Goal: Task Accomplishment & Management: Manage account settings

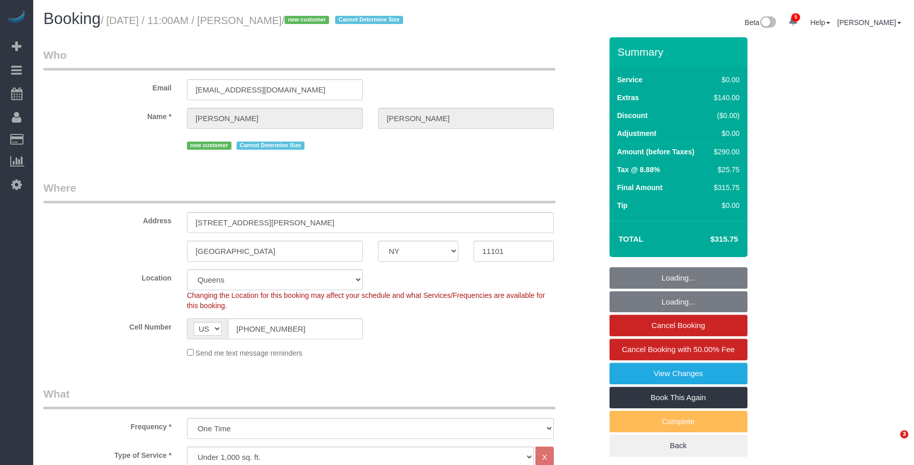
select select "NY"
select select "spot1"
select select "number:59"
select select "number:72"
select select "number:15"
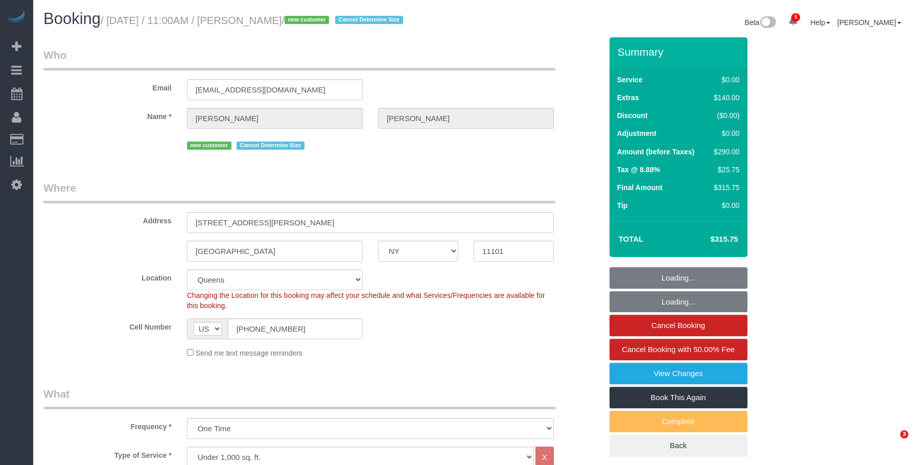
select select "number:5"
drag, startPoint x: 295, startPoint y: 331, endPoint x: 179, endPoint y: 321, distance: 115.9
click at [179, 321] on div "AF AL DZ AD AO AI AQ AG AR AM AW AU AT AZ BS BH BD BB BY BE BZ BJ BM BT BO BA B…" at bounding box center [274, 328] width 191 height 21
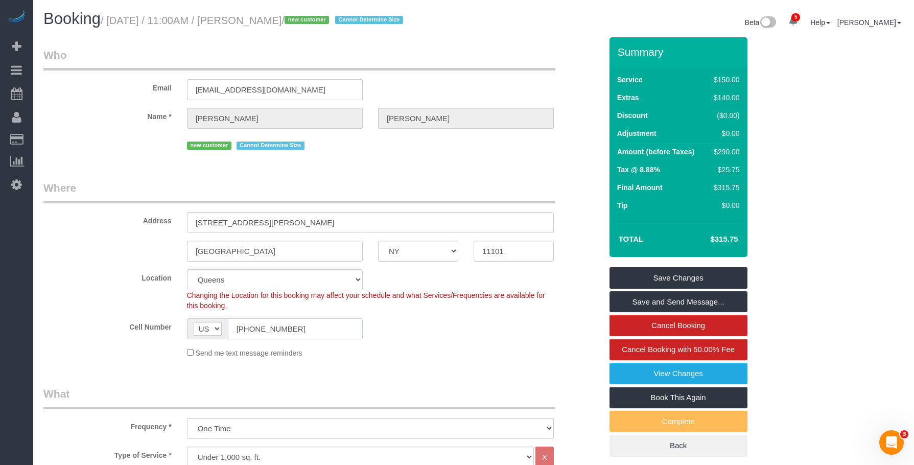
drag, startPoint x: 331, startPoint y: 335, endPoint x: 314, endPoint y: 334, distance: 16.4
click at [331, 335] on input "[PHONE_NUMBER]" at bounding box center [295, 328] width 135 height 21
drag, startPoint x: 310, startPoint y: 334, endPoint x: 88, endPoint y: 307, distance: 222.9
click at [88, 308] on sui-booking-location "Location Manhattan Austin Boston Bronx Brooklyn Charlotte Denver New Jersey Por…" at bounding box center [322, 313] width 558 height 89
drag, startPoint x: 223, startPoint y: 52, endPoint x: 456, endPoint y: 41, distance: 233.8
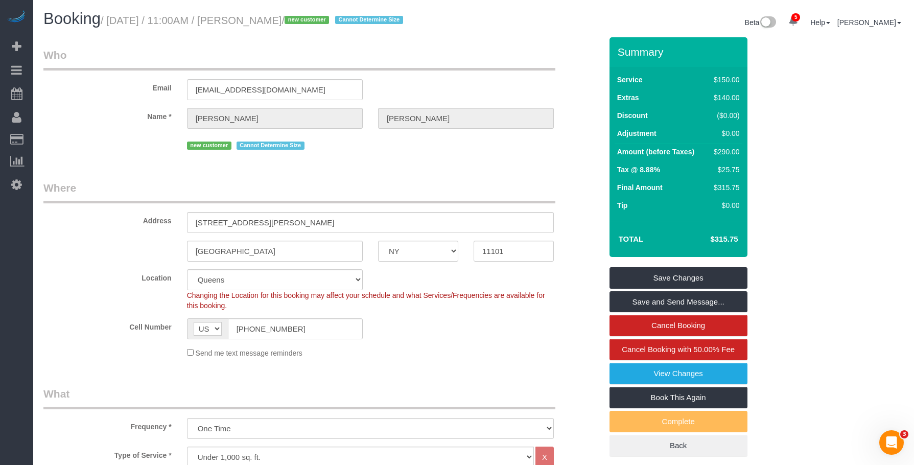
click at [269, 48] on legend "Who" at bounding box center [299, 59] width 512 height 23
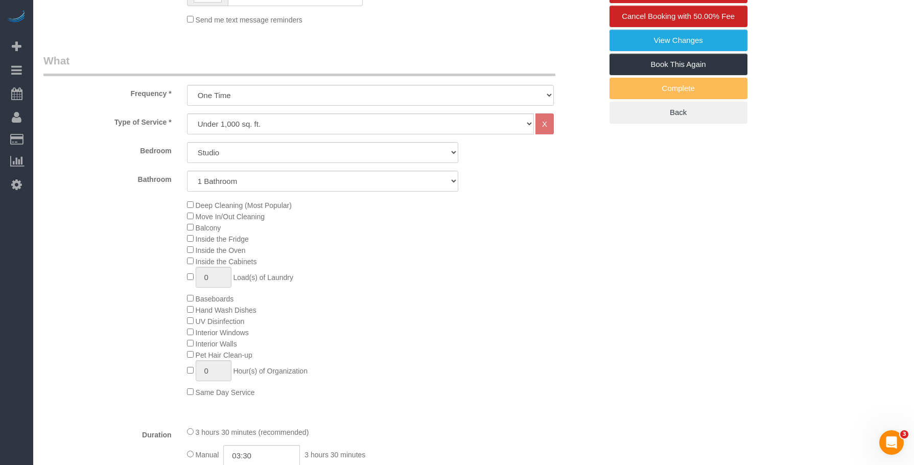
scroll to position [358, 0]
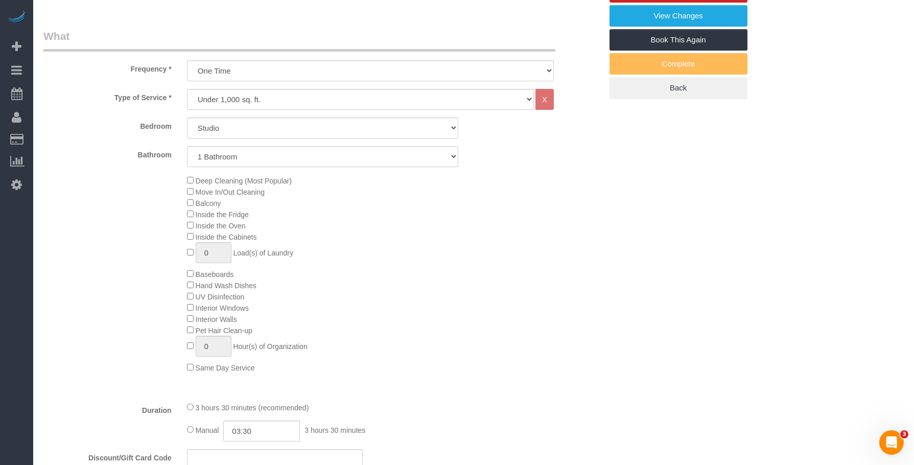
click at [469, 234] on div "Deep Cleaning (Most Popular) Move In/Out Cleaning Balcony Inside the Fridge Ins…" at bounding box center [394, 274] width 430 height 198
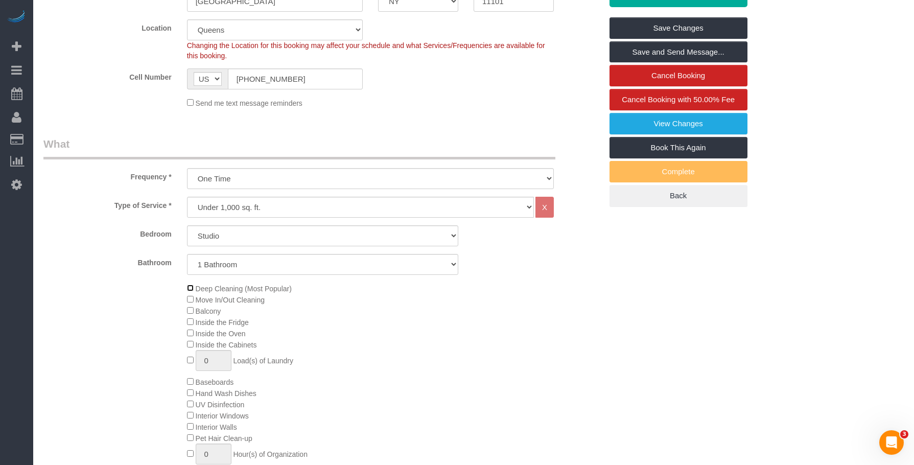
scroll to position [153, 0]
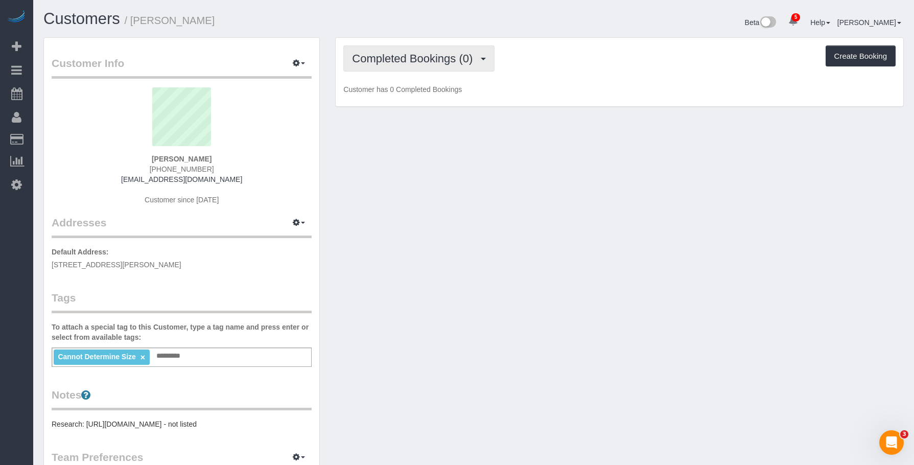
click at [416, 51] on button "Completed Bookings (0)" at bounding box center [418, 58] width 151 height 26
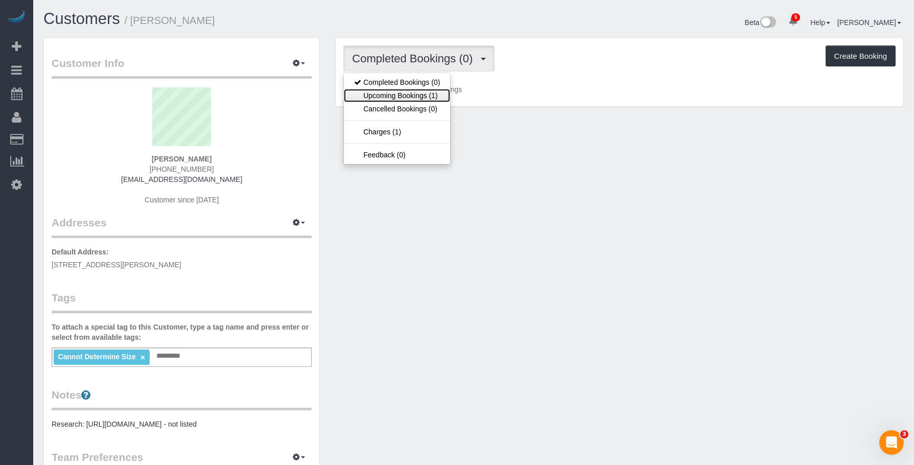
click at [405, 98] on link "Upcoming Bookings (1)" at bounding box center [397, 95] width 106 height 13
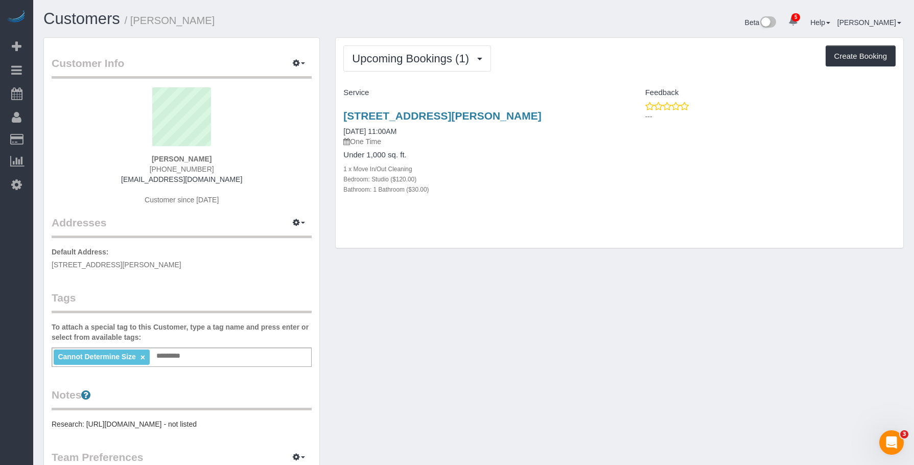
drag, startPoint x: 534, startPoint y: 156, endPoint x: 533, endPoint y: 151, distance: 5.2
click at [534, 147] on p "One Time" at bounding box center [477, 141] width 268 height 10
click at [527, 115] on link "[STREET_ADDRESS][PERSON_NAME]" at bounding box center [442, 116] width 198 height 12
click at [400, 56] on span "Upcoming Bookings (1)" at bounding box center [413, 58] width 122 height 13
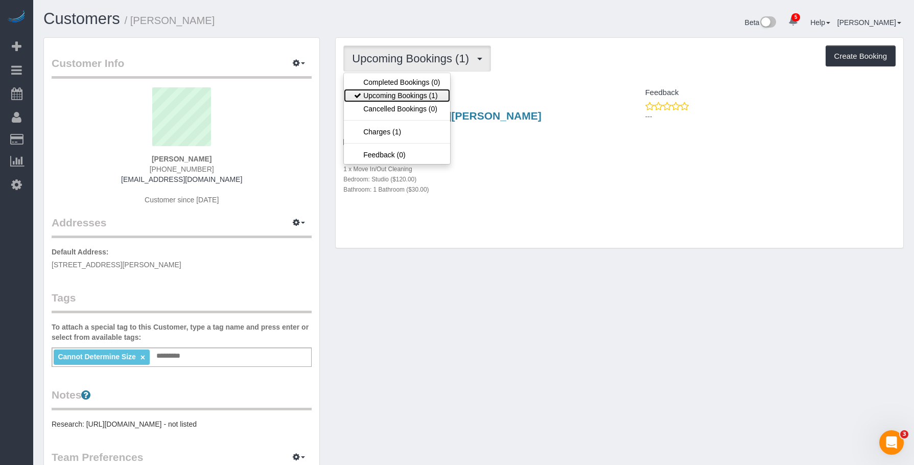
click at [405, 95] on link "Upcoming Bookings (1)" at bounding box center [397, 95] width 106 height 13
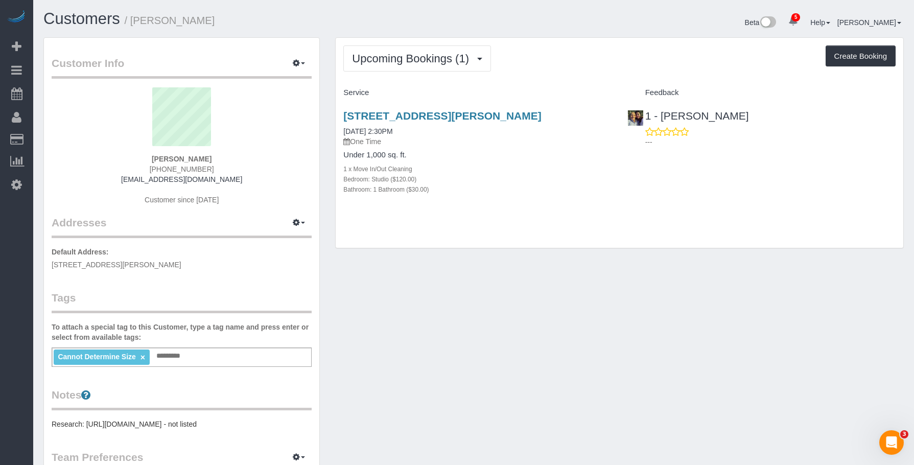
drag, startPoint x: 525, startPoint y: 146, endPoint x: 533, endPoint y: 124, distance: 23.4
click at [526, 146] on div "22-44 Jackson Ave, Apt. 1414, Long Island City, NY 11101 08/12/2025 2:30PM One …" at bounding box center [477, 128] width 268 height 37
click at [540, 116] on link "[STREET_ADDRESS][PERSON_NAME]" at bounding box center [442, 116] width 198 height 12
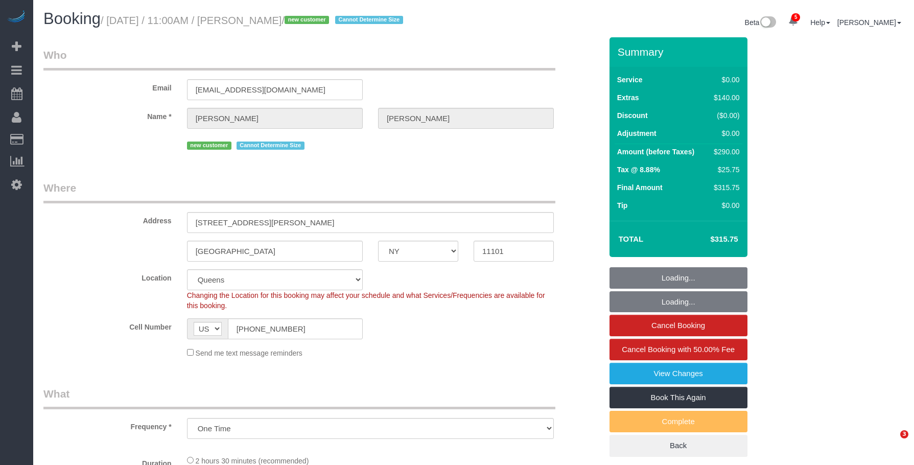
select select "NY"
select select "number:59"
select select "number:72"
select select "number:15"
select select "number:5"
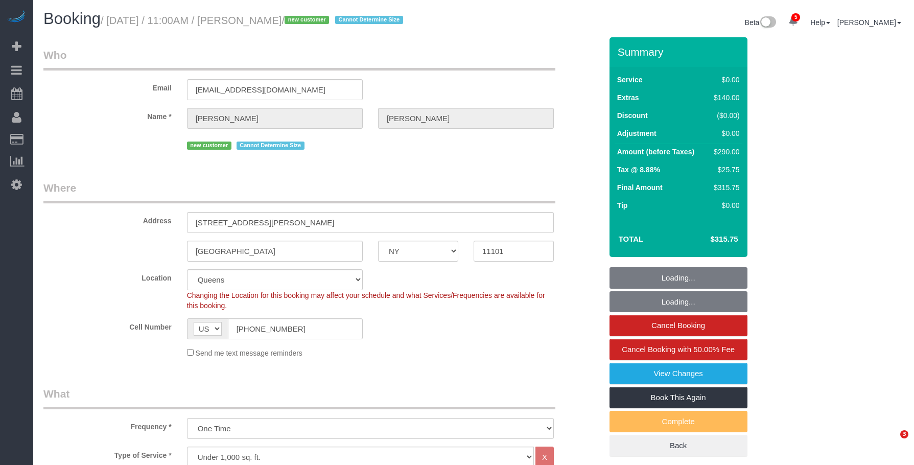
select select "string:stripe-pm_1Rv48g4VGloSiKo7GipCjMBJ"
select select "object:1327"
select select "spot1"
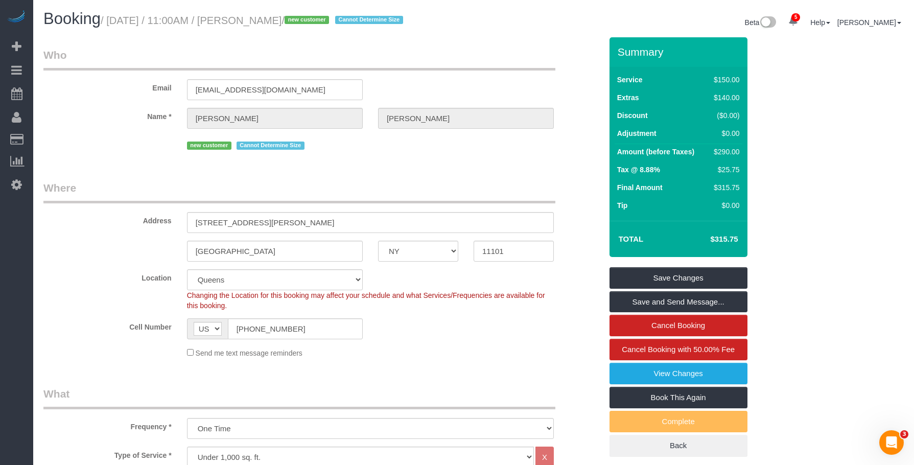
click at [370, 155] on fieldset "Who Email [EMAIL_ADDRESS][DOMAIN_NAME] Name * [PERSON_NAME] new customer Cannot…" at bounding box center [322, 104] width 558 height 112
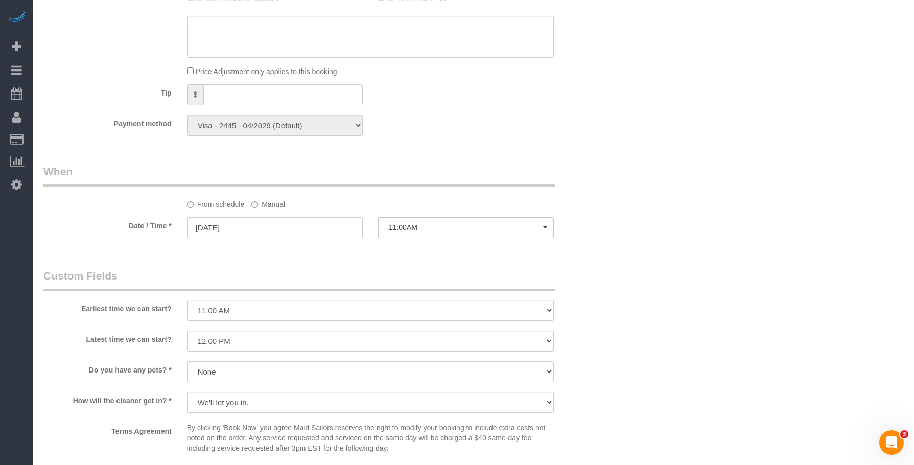
scroll to position [1022, 0]
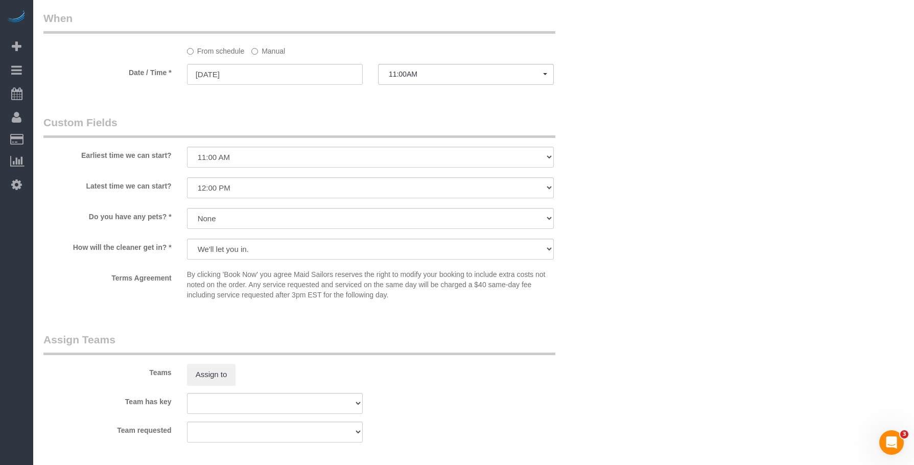
click at [275, 45] on label "Manual" at bounding box center [268, 49] width 34 height 14
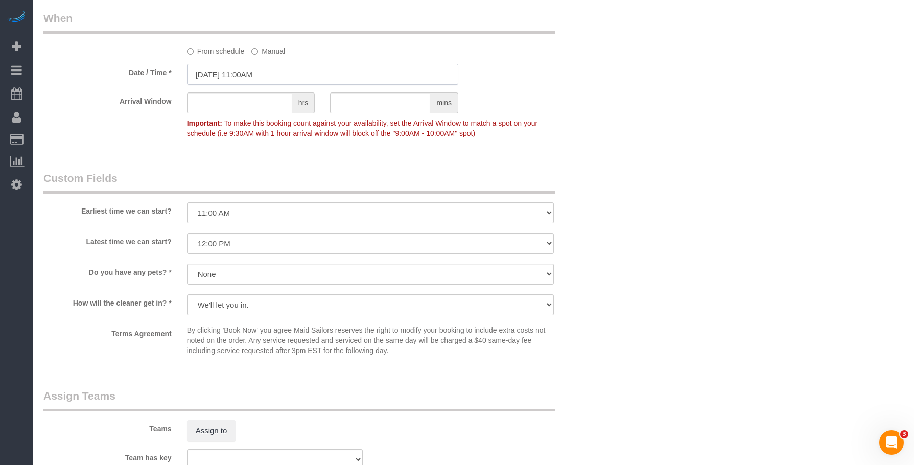
click at [301, 77] on input "08/12/2025 11:00AM" at bounding box center [322, 74] width 271 height 21
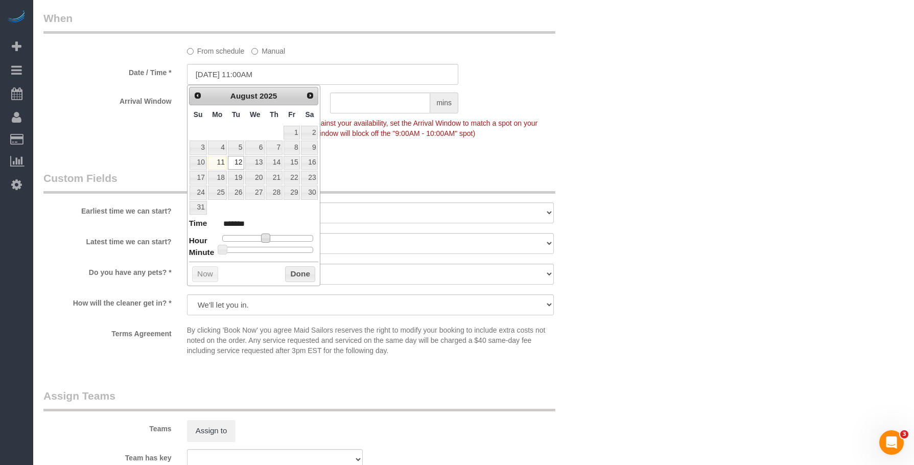
type input "[DATE] 1:00PM"
type input "******"
type input "[DATE] 5:00PM"
type input "******"
type input "[DATE] 4:00PM"
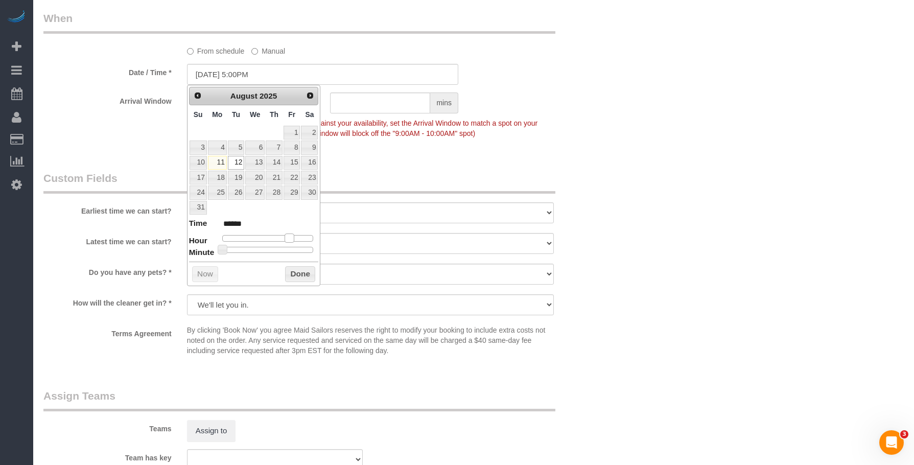
type input "******"
type input "[DATE] 3:00PM"
type input "******"
type input "[DATE] 2:00PM"
type input "******"
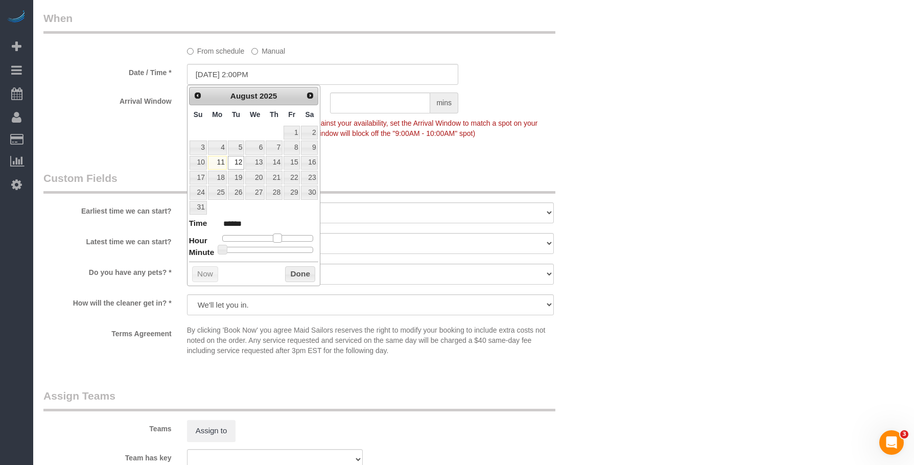
drag, startPoint x: 266, startPoint y: 238, endPoint x: 279, endPoint y: 243, distance: 14.4
click at [279, 243] on dl "Time ****** Hour Minute Second Millisecond Microsecond Time Zone ***** ***** **…" at bounding box center [254, 235] width 130 height 35
type input "08/12/2025 2:35PM"
type input "******"
type input "08/12/2025 2:30PM"
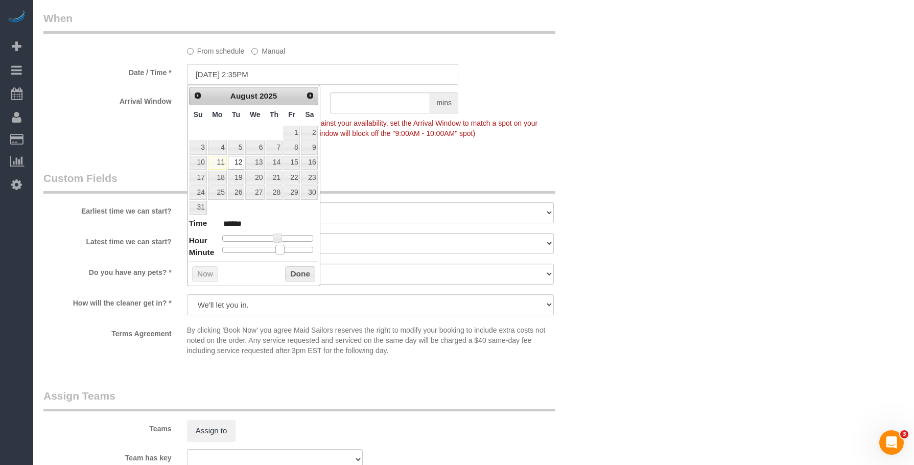
type input "******"
drag, startPoint x: 220, startPoint y: 250, endPoint x: 271, endPoint y: 258, distance: 51.7
click at [271, 258] on div "Prev Next August 2025 Su Mo Tu We Th Fr Sa 1 2 3 4 5 6 7 8 9 10 11 12 13 14 15 …" at bounding box center [254, 185] width 134 height 201
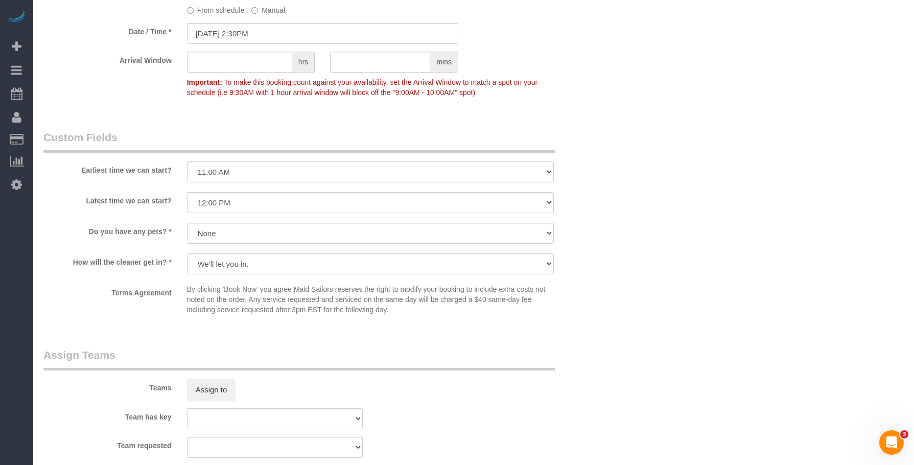
scroll to position [1124, 0]
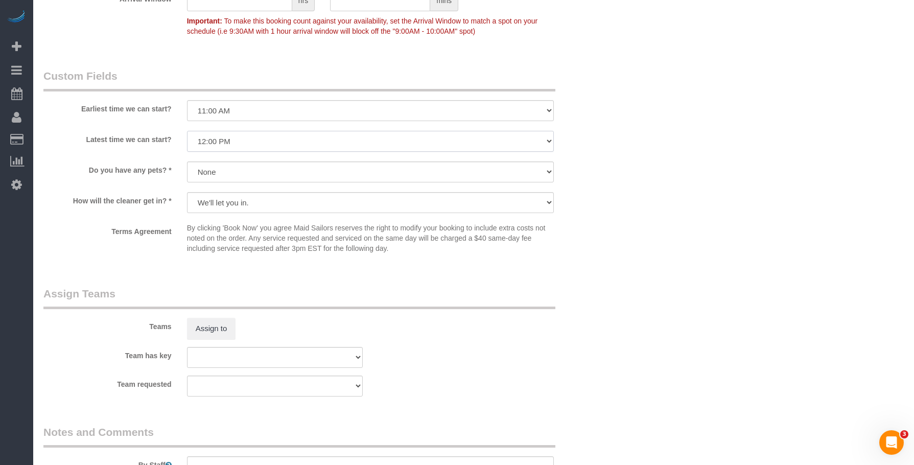
click at [265, 146] on select "I am not flexible, keep my selected time 8:00 AM 9:00 AM 10:00 AM 11:00 AM 12:0…" at bounding box center [370, 141] width 367 height 21
select select "number:90"
click at [187, 131] on select "I am not flexible, keep my selected time 8:00 AM 9:00 AM 10:00 AM 11:00 AM 12:0…" at bounding box center [370, 141] width 367 height 21
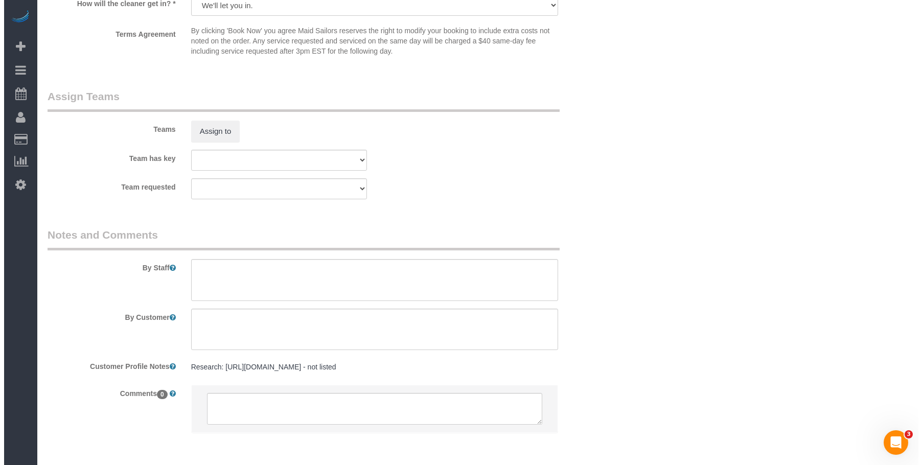
scroll to position [1328, 0]
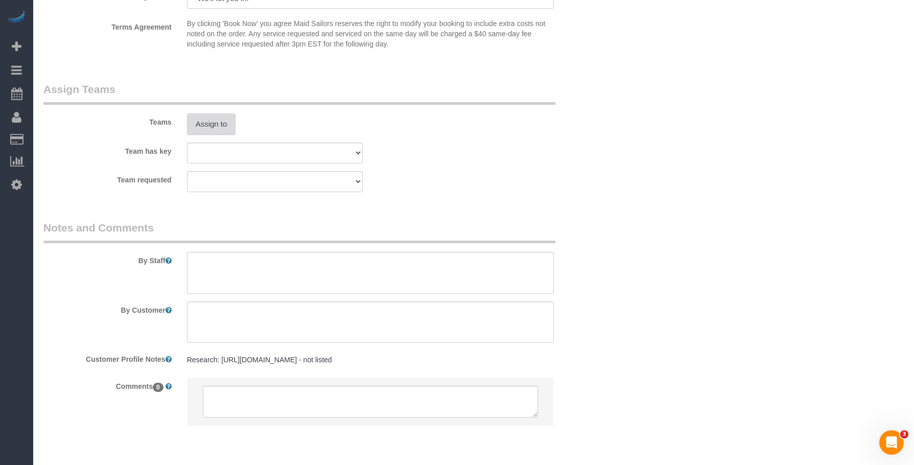
click at [209, 121] on button "Assign to" at bounding box center [211, 123] width 49 height 21
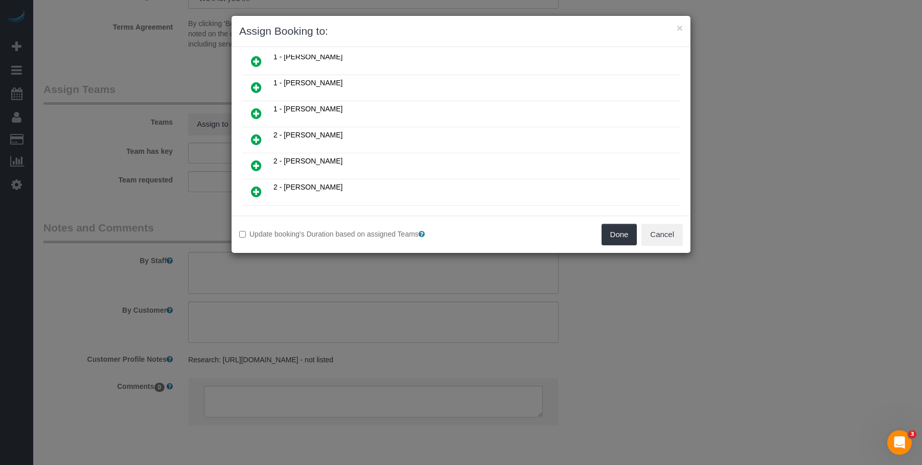
scroll to position [409, 0]
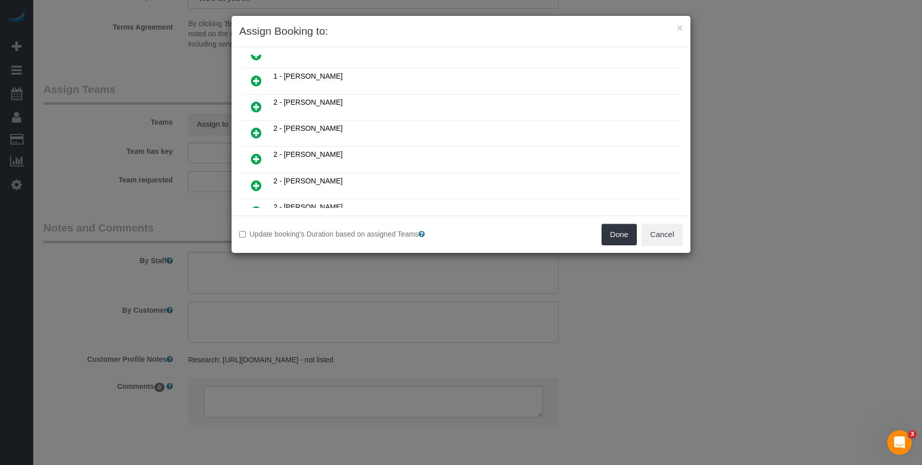
click at [260, 83] on icon at bounding box center [256, 81] width 11 height 12
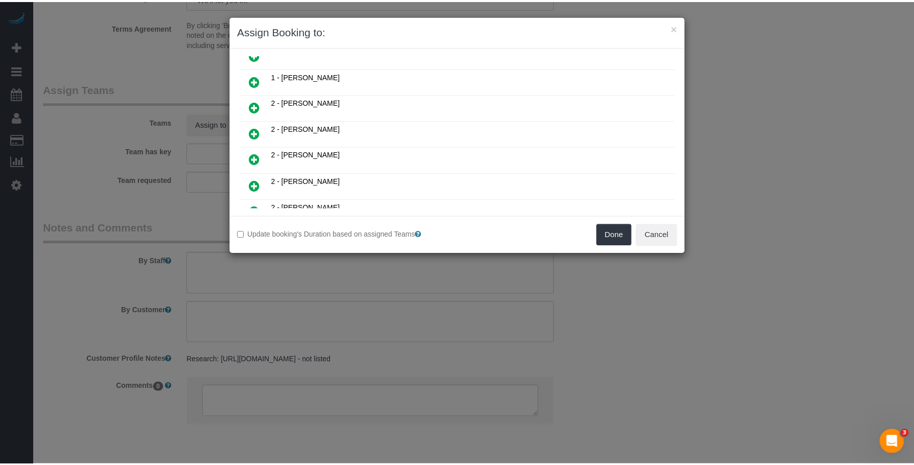
scroll to position [433, 0]
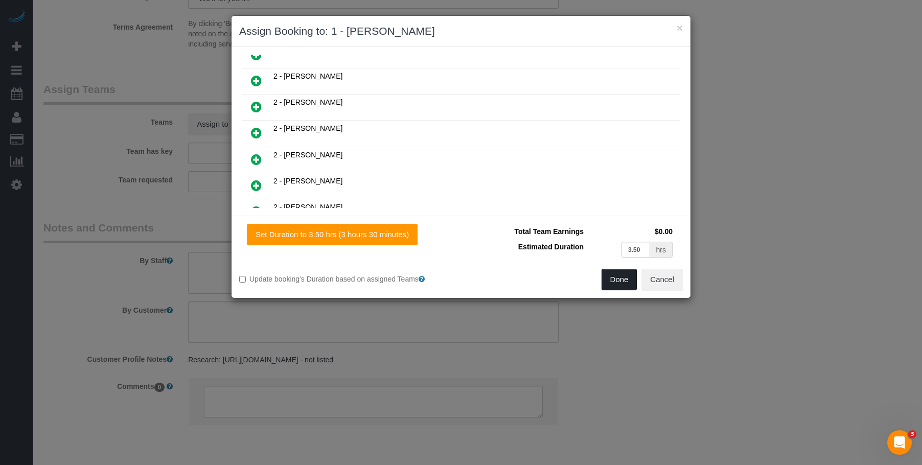
click at [615, 279] on button "Done" at bounding box center [619, 279] width 36 height 21
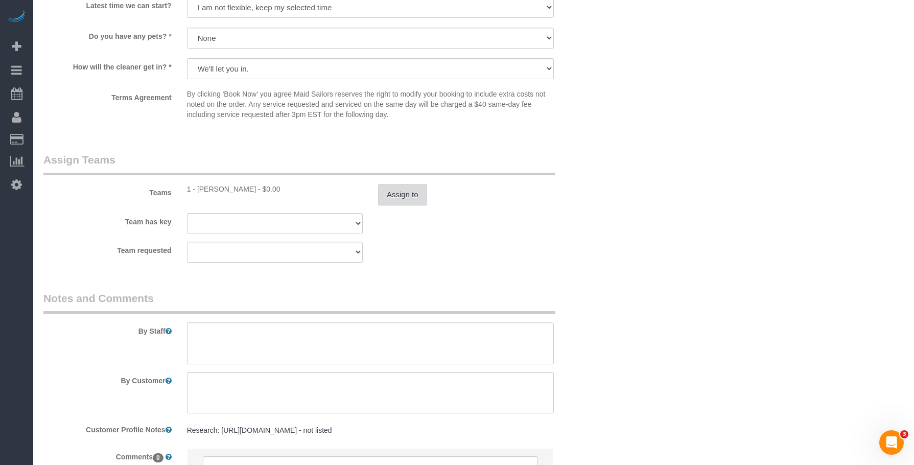
scroll to position [1022, 0]
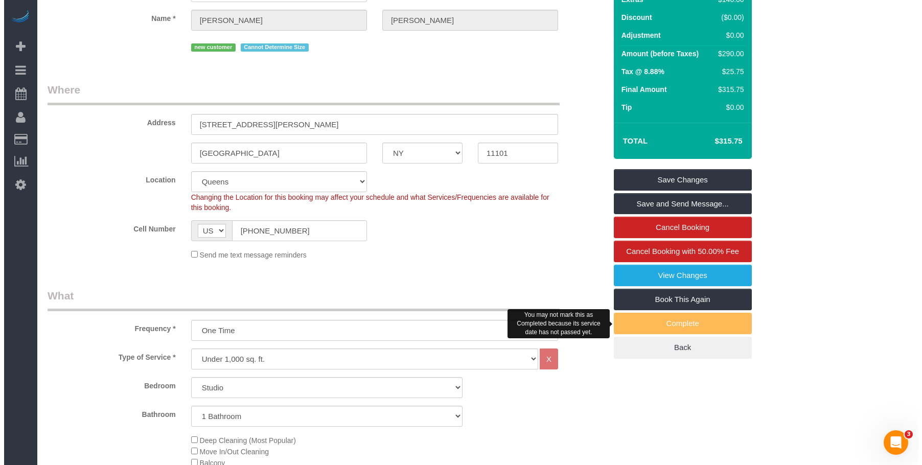
scroll to position [0, 0]
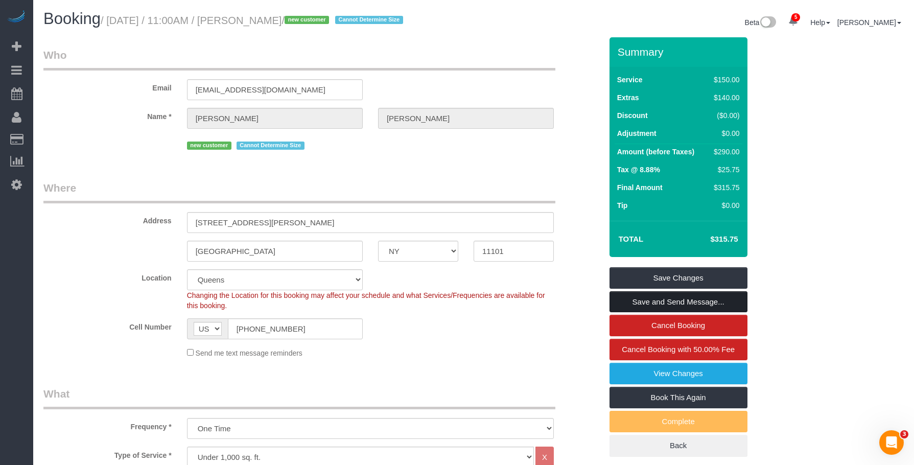
click at [655, 303] on link "Save and Send Message..." at bounding box center [679, 301] width 138 height 21
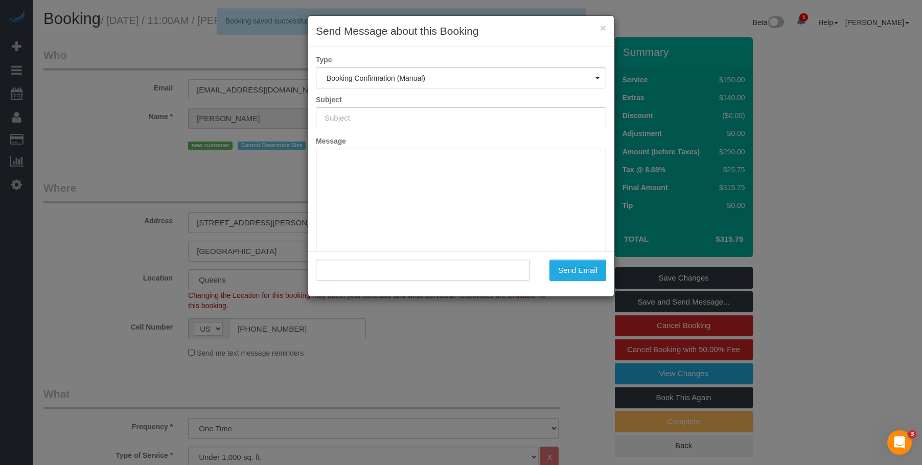
type input "Cleaning Confirmed for 08/12/2025 at 2:30pm"
type input ""Letitia Chan" <letitiachan2@gmail.com>"
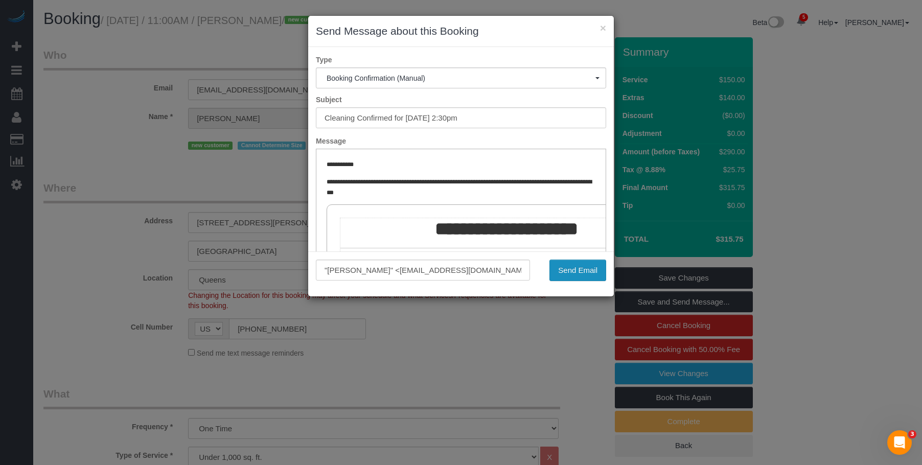
click at [578, 272] on button "Send Email" at bounding box center [577, 270] width 57 height 21
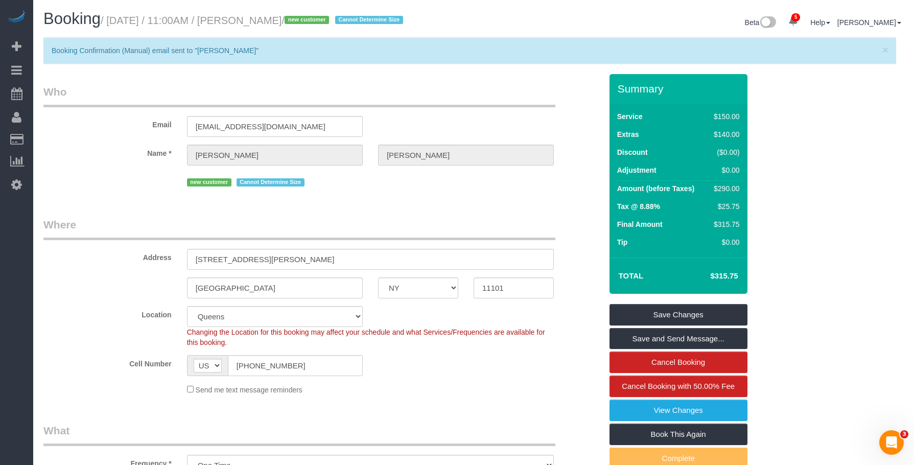
drag, startPoint x: 241, startPoint y: 24, endPoint x: 296, endPoint y: 23, distance: 55.2
click at [296, 23] on small "/ August 12, 2025 / 11:00AM / Letitia Chan / new customer Cannot Determine Size" at bounding box center [254, 20] width 306 height 11
click at [244, 26] on small "/ August 12, 2025 / 11:00AM / Letitia Chan / new customer Cannot Determine Size" at bounding box center [254, 20] width 306 height 11
drag, startPoint x: 243, startPoint y: 21, endPoint x: 299, endPoint y: 20, distance: 56.2
click at [299, 20] on small "/ August 12, 2025 / 11:00AM / Letitia Chan / new customer Cannot Determine Size" at bounding box center [254, 20] width 306 height 11
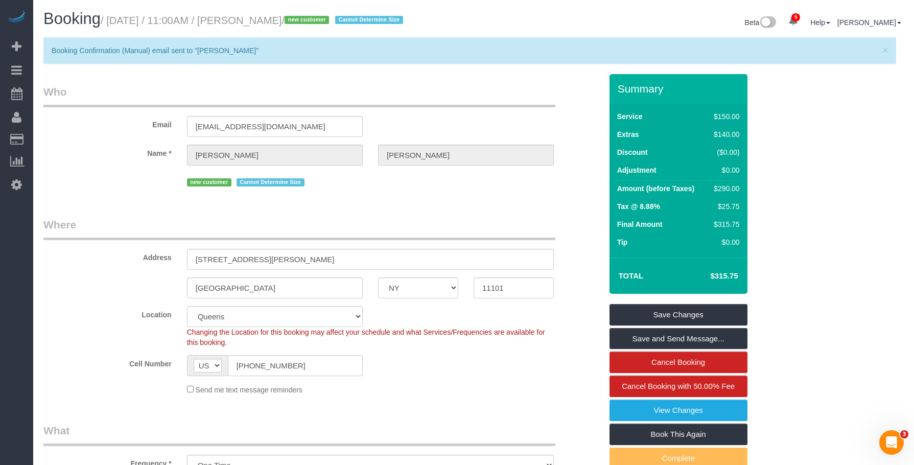
copy small "[PERSON_NAME]"
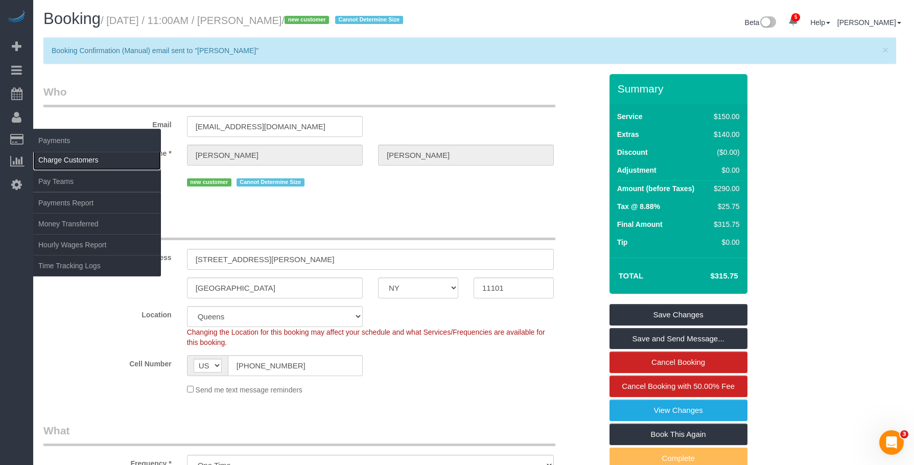
click at [57, 157] on link "Charge Customers" at bounding box center [97, 160] width 128 height 20
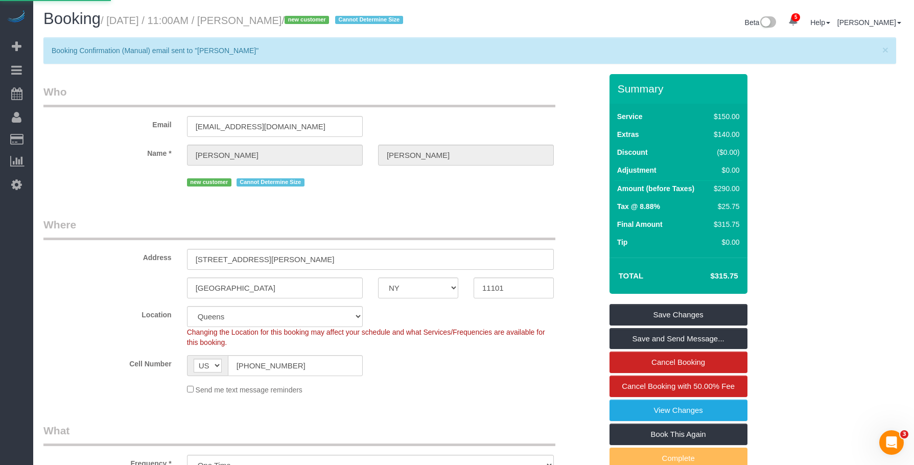
select select
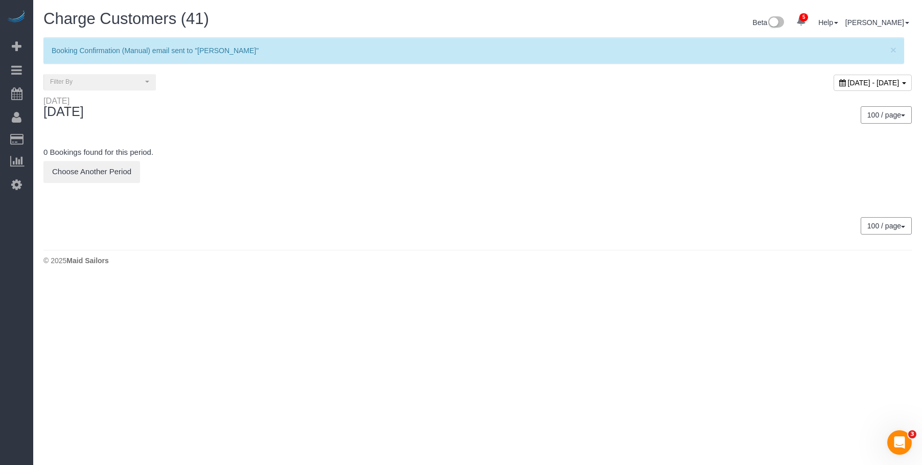
click at [848, 83] on span "[DATE] - [DATE]" at bounding box center [874, 83] width 52 height 8
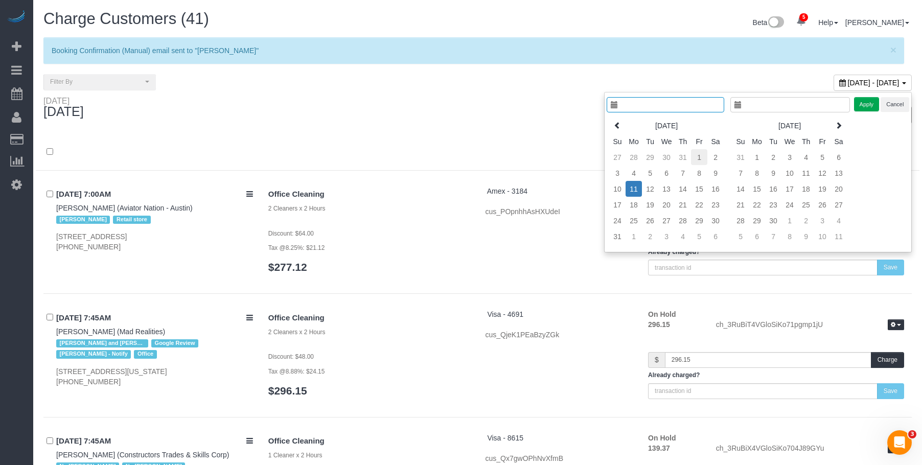
type input "**********"
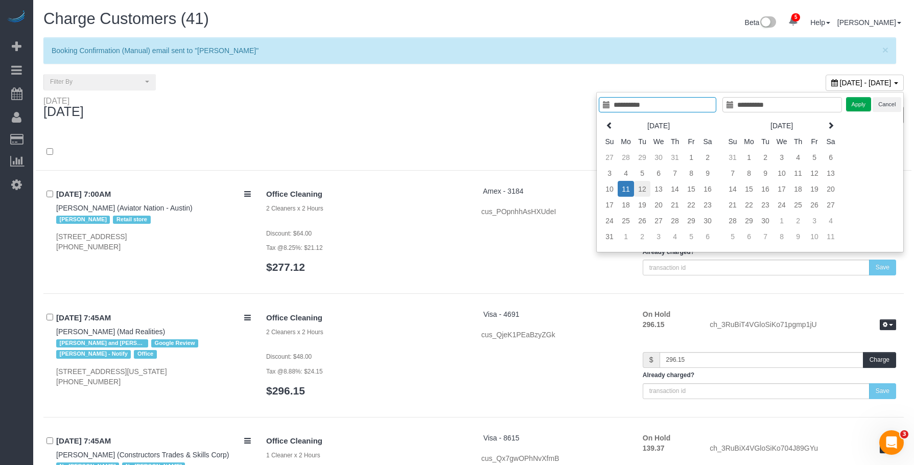
type input "**********"
click at [638, 183] on td "12" at bounding box center [642, 189] width 16 height 16
type input "**********"
drag, startPoint x: 860, startPoint y: 106, endPoint x: 834, endPoint y: 117, distance: 28.2
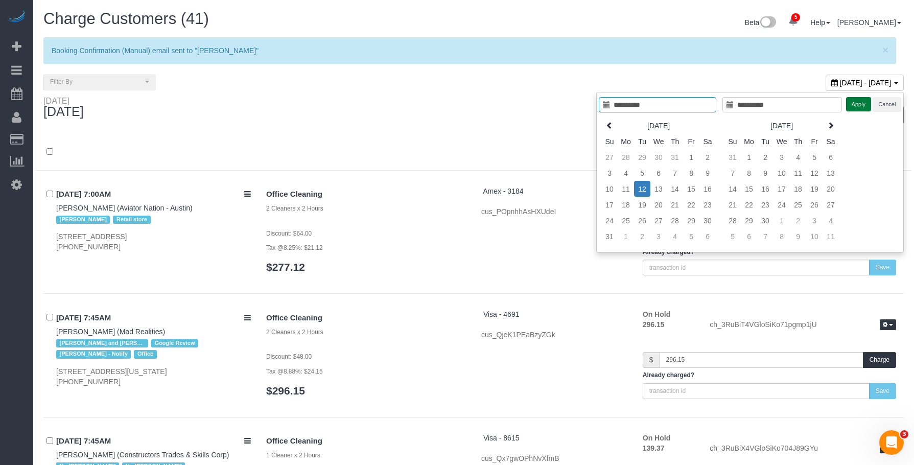
click at [860, 106] on button "Apply" at bounding box center [859, 104] width 26 height 15
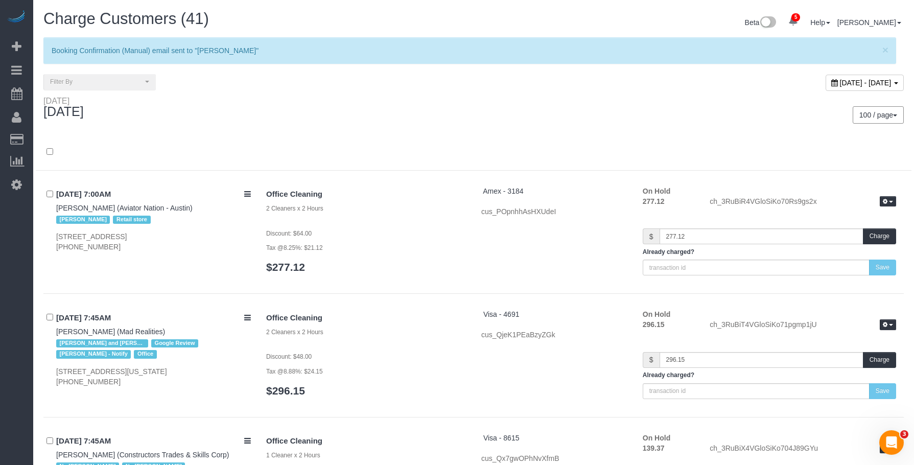
click at [536, 107] on div "100 / page 10 / page 20 / page 30 / page 40 / page 50 / page 100 / page" at bounding box center [692, 114] width 423 height 17
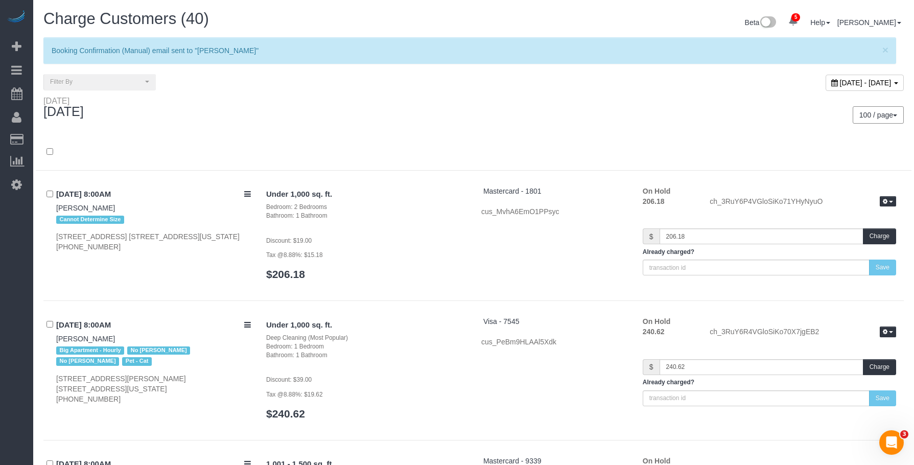
scroll to position [4186, 0]
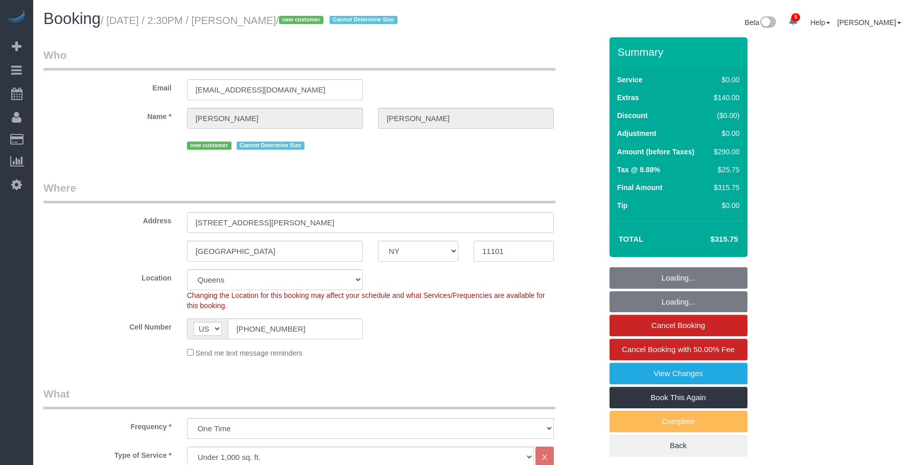
select select "NY"
select select "number:59"
select select "number:90"
select select "number:15"
select select "number:5"
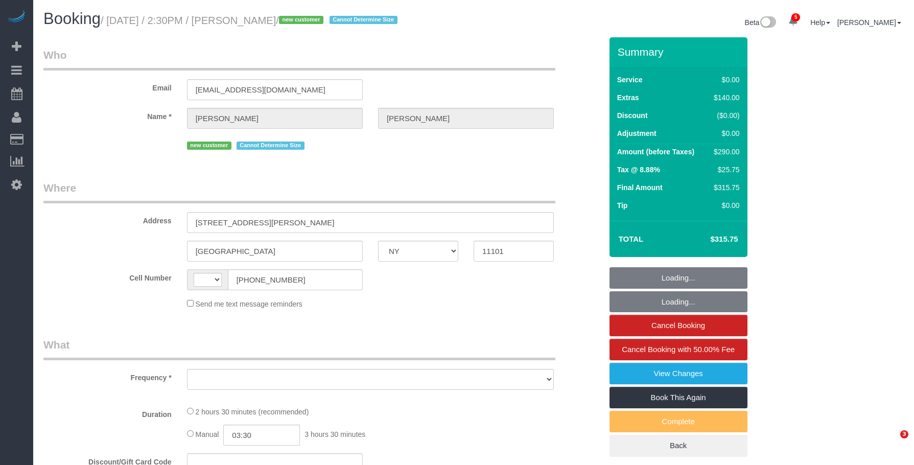
select select "NY"
select select "string:[GEOGRAPHIC_DATA]"
select select "object:1344"
select select "string:stripe-pm_1Rv48g4VGloSiKo7GipCjMBJ"
select select "number:59"
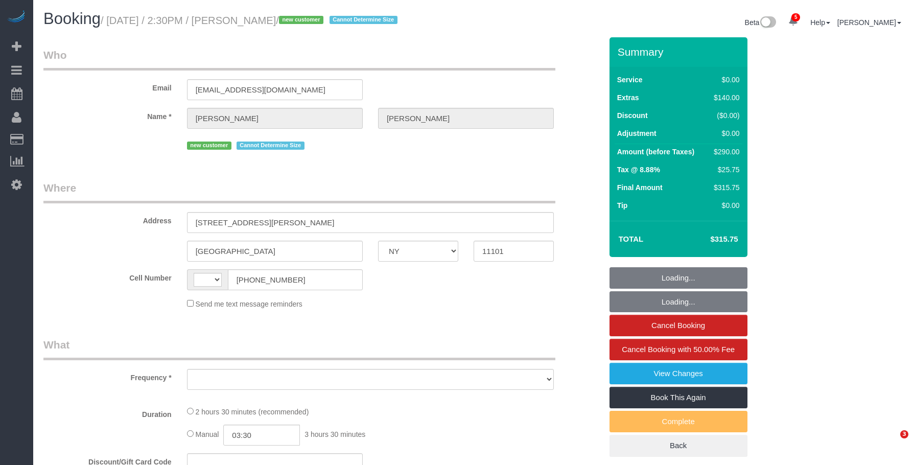
select select "number:90"
select select "number:15"
select select "number:5"
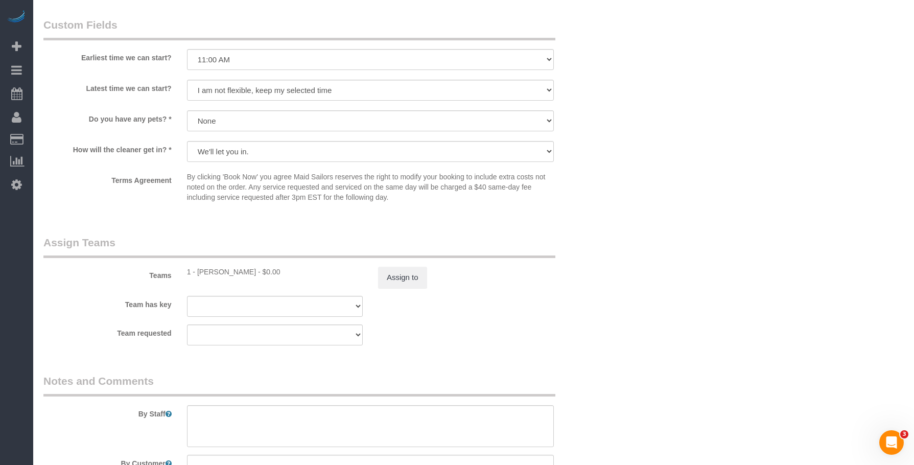
scroll to position [1363, 0]
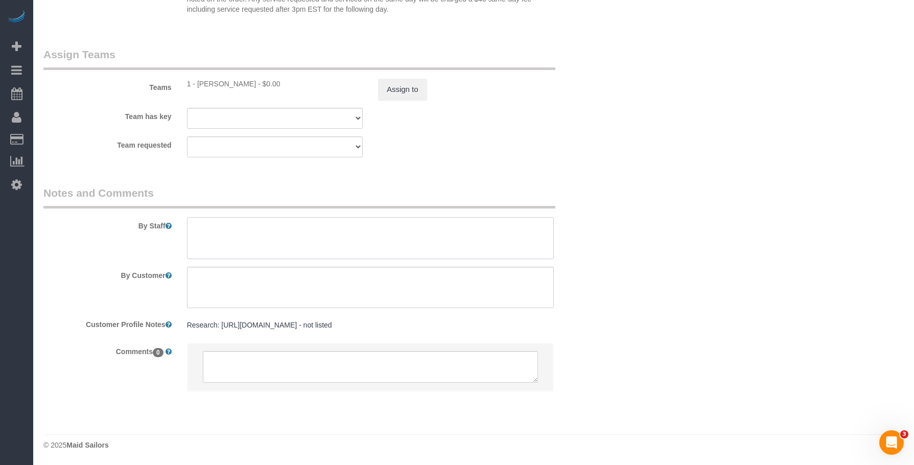
click at [374, 235] on textarea at bounding box center [370, 238] width 367 height 42
paste textarea "There's no step stool available in the apartment."
click at [386, 230] on textarea "To enrich screen reader interactions, please activate Accessibility in Grammarl…" at bounding box center [370, 238] width 367 height 42
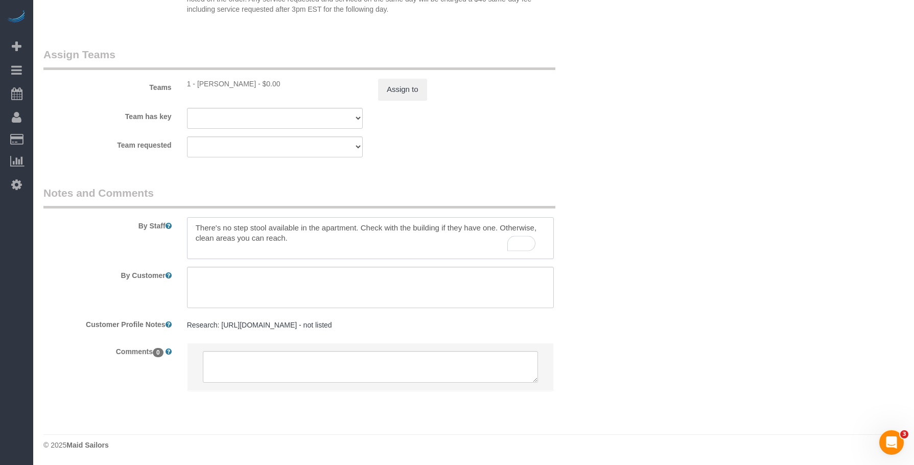
type textarea "There's no step stool available in the apartment. Check with the building if th…"
click at [433, 281] on textarea at bounding box center [370, 288] width 367 height 42
paste textarea "This is a move-in/out cleaning of a studio apartment. Be sure to do a deep clea…"
drag, startPoint x: 254, startPoint y: 277, endPoint x: 270, endPoint y: 281, distance: 16.2
click at [270, 281] on textarea "To enrich screen reader interactions, please activate Accessibility in Grammarl…" at bounding box center [370, 288] width 367 height 42
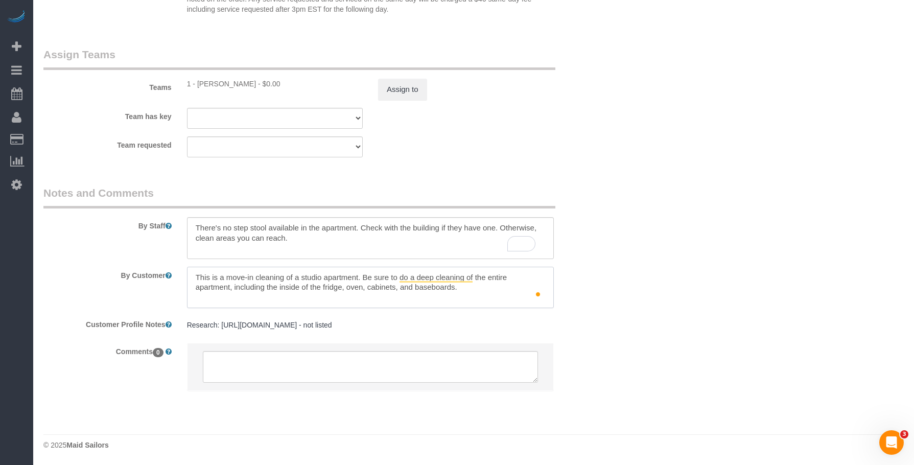
type textarea "This is a move-in cleaning of a studio apartment. Be sure to do a deep cleaning…"
click at [195, 240] on textarea "To enrich screen reader interactions, please activate Accessibility in Grammarl…" at bounding box center [370, 238] width 367 height 42
drag, startPoint x: 236, startPoint y: 238, endPoint x: 298, endPoint y: 238, distance: 62.3
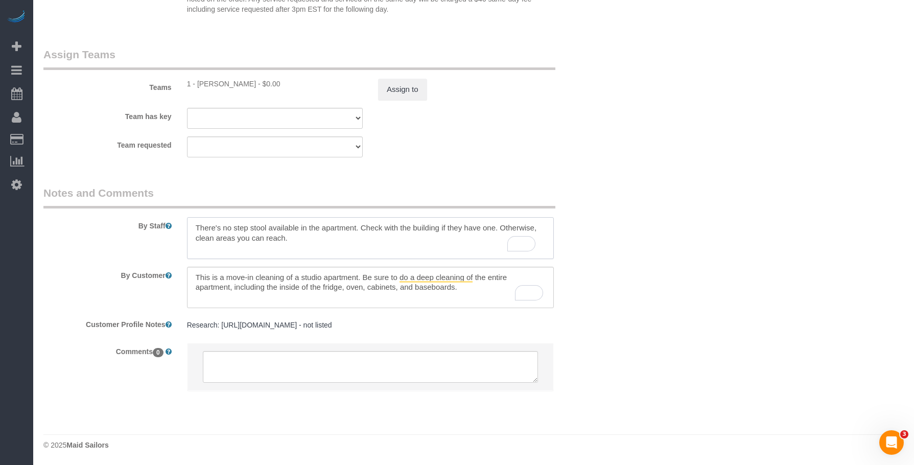
click at [298, 238] on textarea "To enrich screen reader interactions, please activate Accessibility in Grammarl…" at bounding box center [370, 238] width 367 height 42
click at [313, 243] on textarea "To enrich screen reader interactions, please activate Accessibility in Grammarl…" at bounding box center [370, 238] width 367 height 42
click at [236, 242] on textarea "To enrich screen reader interactions, please activate Accessibility in Grammarl…" at bounding box center [370, 238] width 367 height 42
drag, startPoint x: 196, startPoint y: 240, endPoint x: 297, endPoint y: 239, distance: 101.2
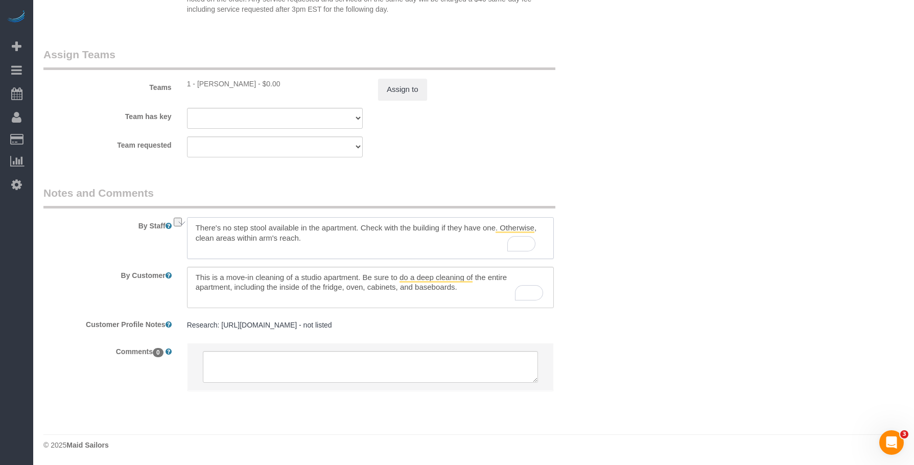
click at [297, 239] on textarea "To enrich screen reader interactions, please activate Accessibility in Grammarl…" at bounding box center [370, 238] width 367 height 42
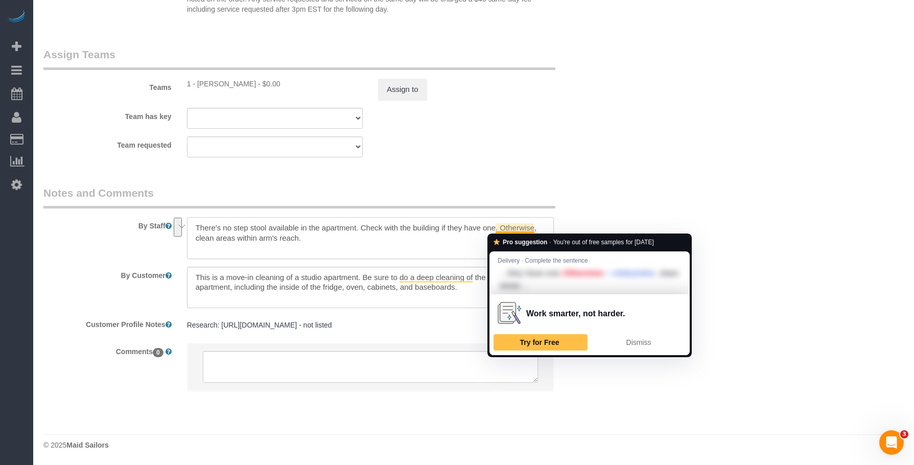
drag, startPoint x: 499, startPoint y: 228, endPoint x: 505, endPoint y: 240, distance: 13.5
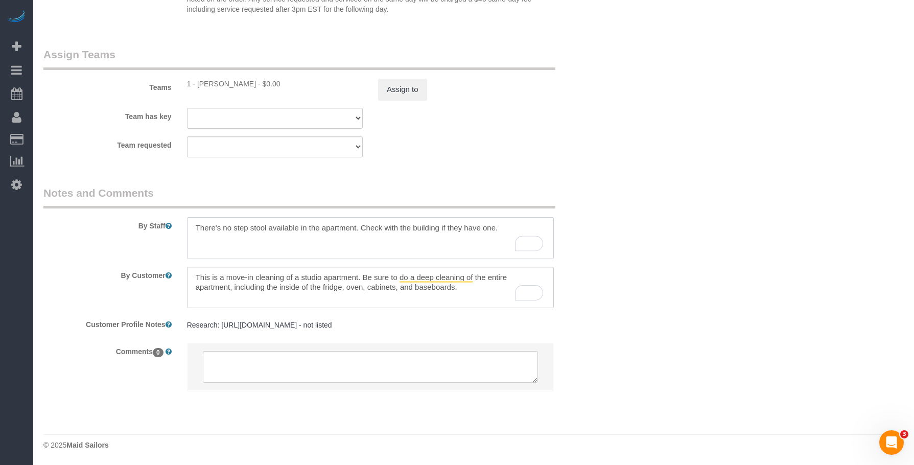
type textarea "There's no step stool available in the apartment. Check with the building if th…"
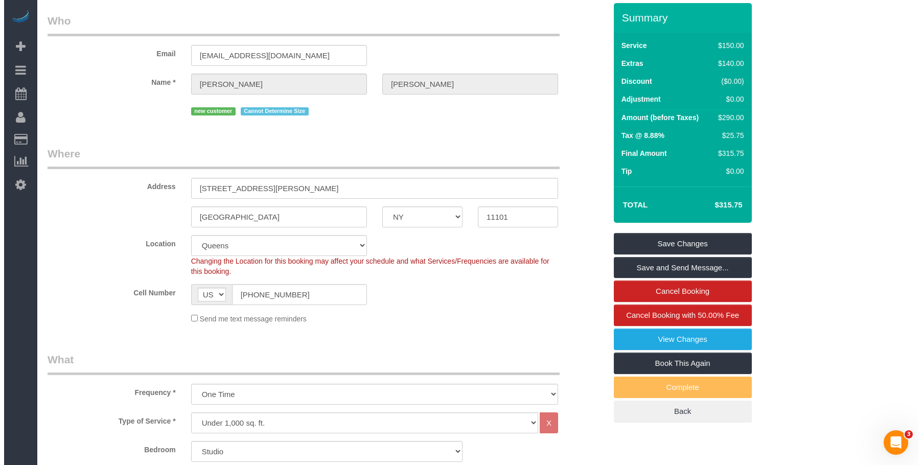
scroll to position [0, 0]
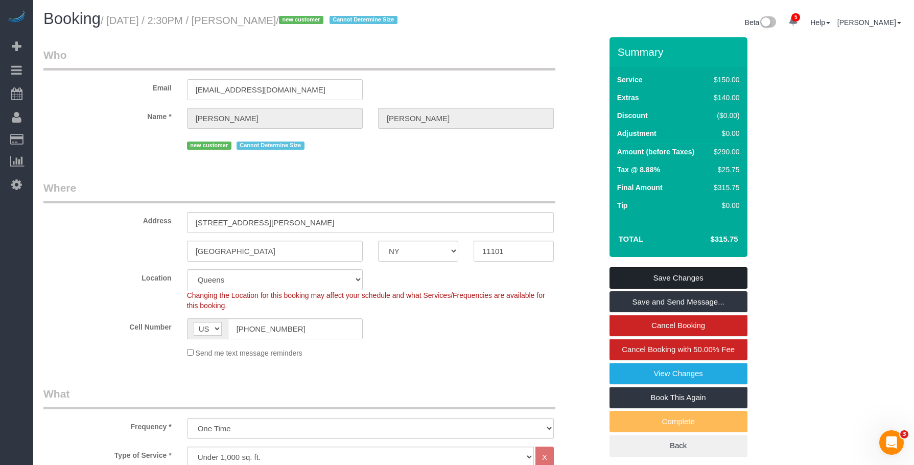
click at [711, 273] on link "Save Changes" at bounding box center [679, 277] width 138 height 21
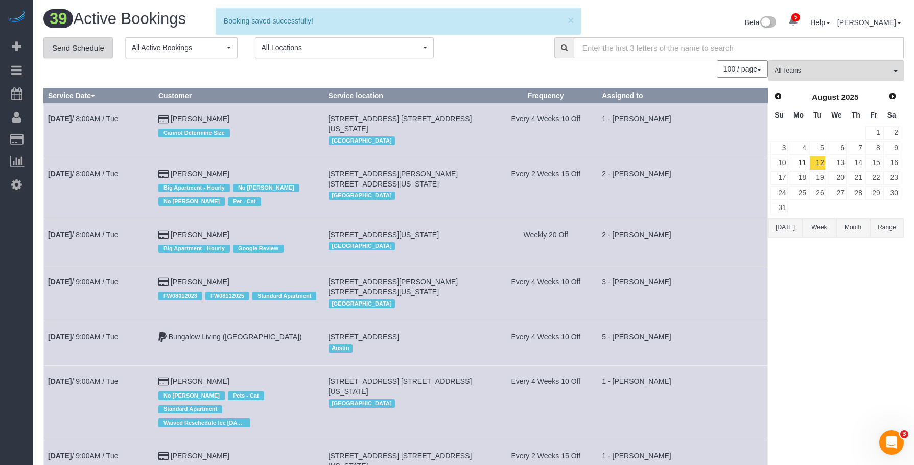
click at [85, 45] on link "Send Schedule" at bounding box center [77, 47] width 69 height 21
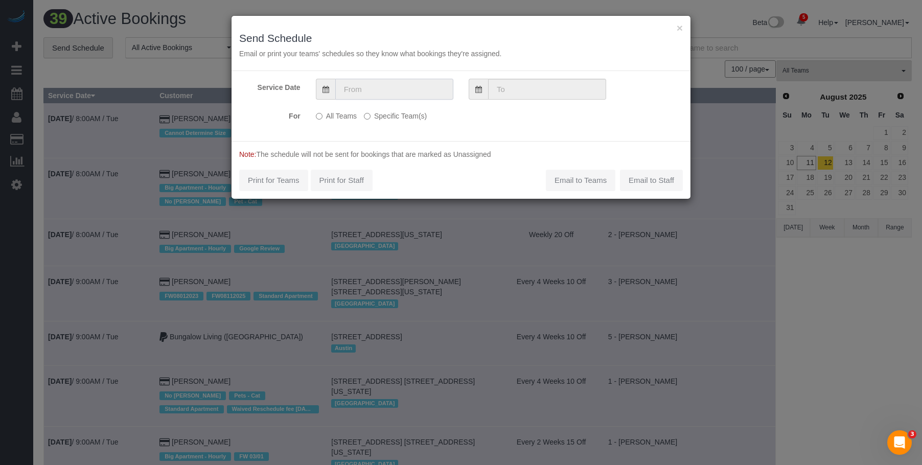
click at [382, 87] on input "text" at bounding box center [394, 89] width 118 height 21
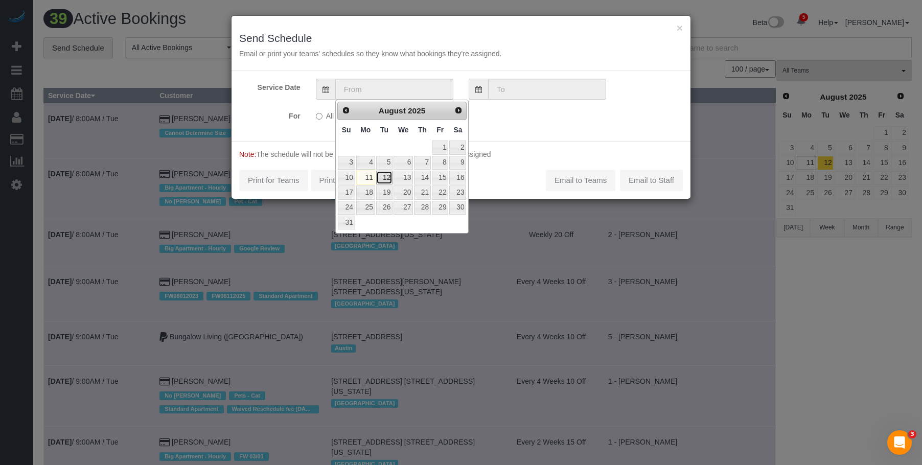
click at [387, 174] on link "12" at bounding box center [384, 178] width 16 height 14
type input "08/12/2025"
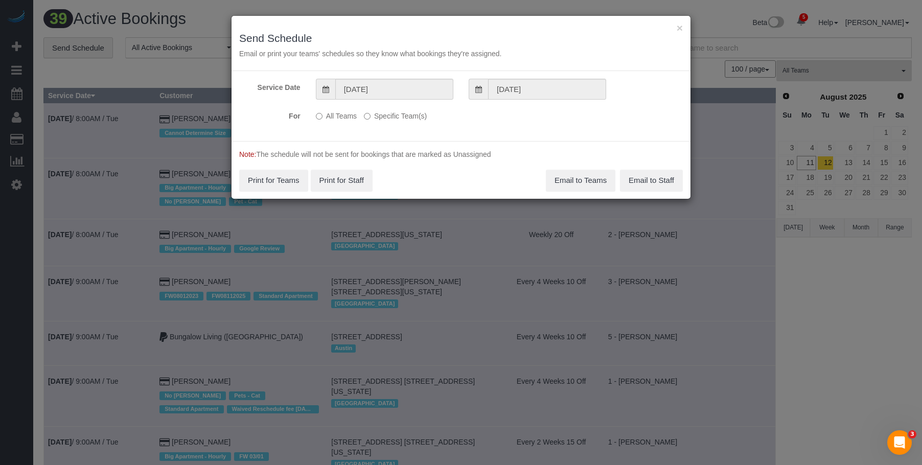
drag, startPoint x: 408, startPoint y: 118, endPoint x: 418, endPoint y: 121, distance: 11.0
click at [409, 118] on label "Specific Team(s)" at bounding box center [395, 114] width 63 height 14
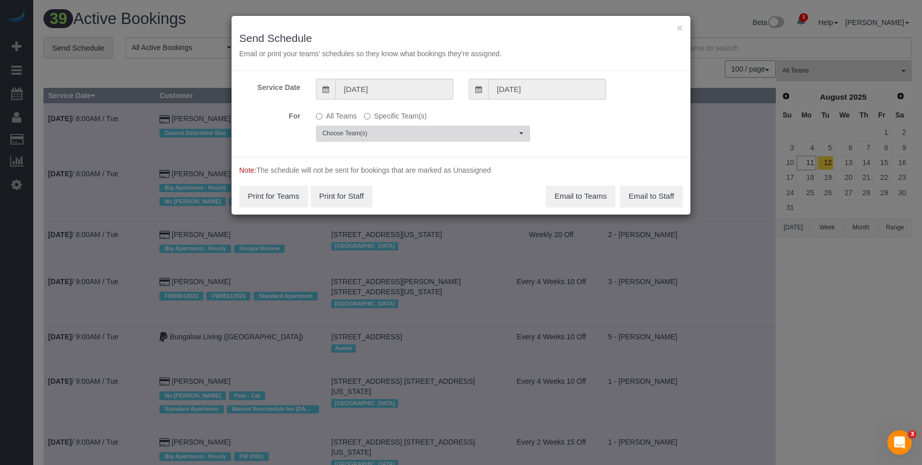
click at [449, 131] on span "Choose Team(s)" at bounding box center [419, 133] width 194 height 9
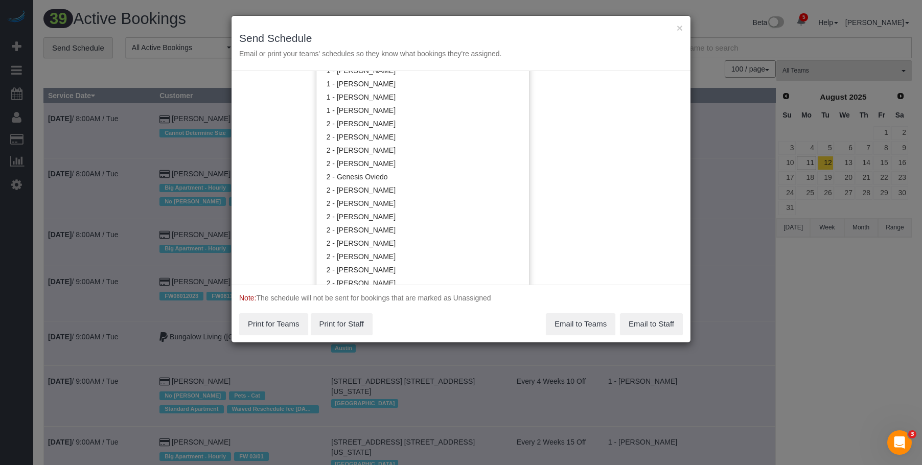
scroll to position [562, 0]
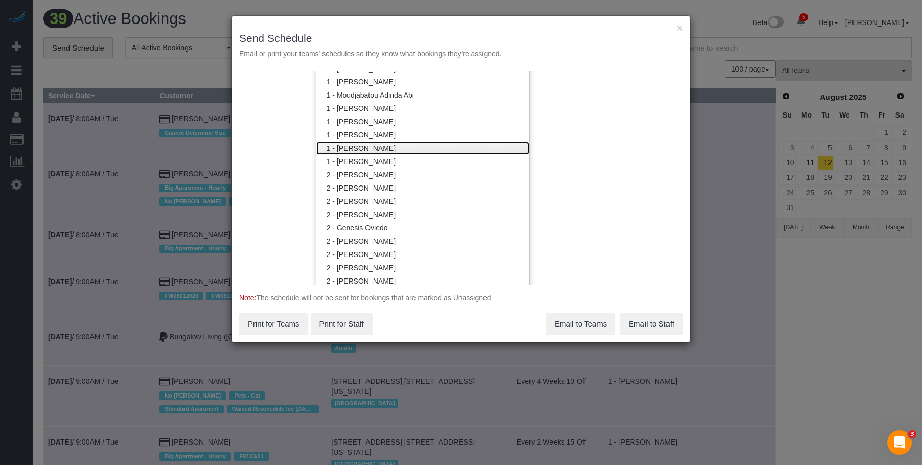
click at [375, 148] on link "1 - [PERSON_NAME]" at bounding box center [422, 148] width 213 height 13
drag, startPoint x: 406, startPoint y: 31, endPoint x: 407, endPoint y: 95, distance: 63.4
click at [406, 31] on div "× Send Schedule Email or print your teams' schedules so they know what bookings…" at bounding box center [460, 43] width 459 height 55
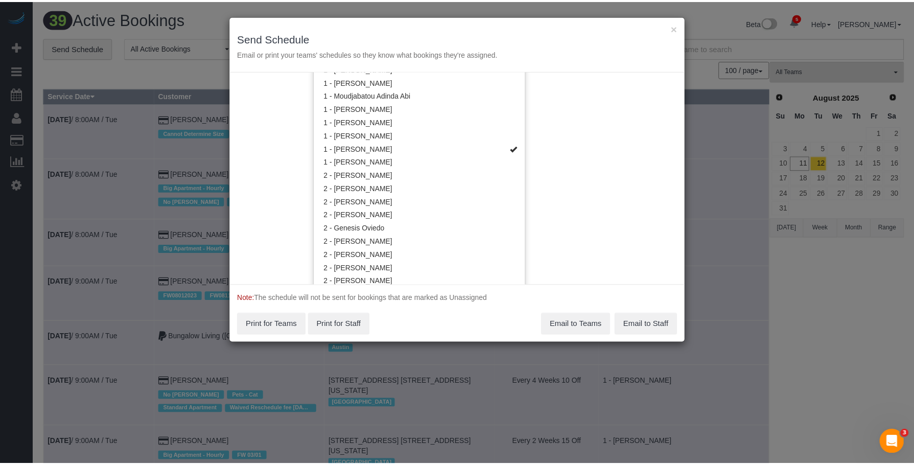
scroll to position [0, 0]
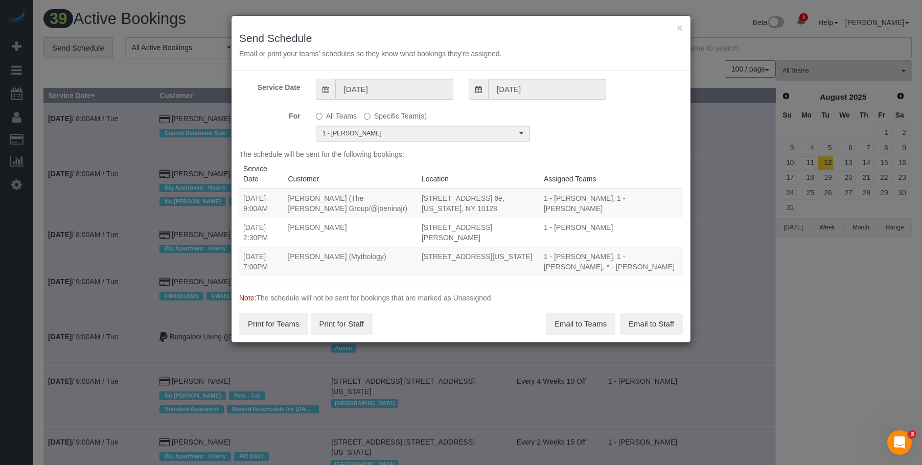
drag, startPoint x: 241, startPoint y: 198, endPoint x: 477, endPoint y: 196, distance: 236.1
click at [477, 196] on tr "08/12/2025 9:00AM Joseph Nina (The Corcoran Group/@joeninajr) 1623 3rd Ave, Apt…" at bounding box center [460, 204] width 443 height 30
copy tr "9:00AM Joseph Nina (The Corcoran Group/@joeninajr) 1623 3rd Ave, Apt. 6e, New Y…"
drag, startPoint x: 244, startPoint y: 229, endPoint x: 522, endPoint y: 230, distance: 278.0
click at [522, 230] on tr "08/12/2025 2:30PM Letitia Chan 22-44 Jackson Ave, Apt. 1414, Long Island City, …" at bounding box center [460, 232] width 443 height 29
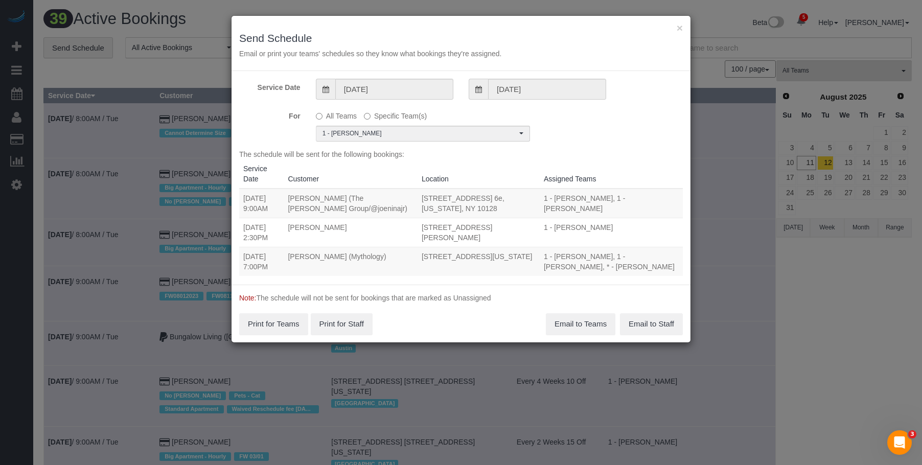
copy tr "2:30PM Letitia Chan 22-44 Jackson Ave, Apt. 1414, Long Island City, NY 11101"
drag, startPoint x: 243, startPoint y: 255, endPoint x: 505, endPoint y: 262, distance: 262.2
click at [505, 262] on tr "08/12/2025 7:00PM Elaine Pugsley (Mythology) 324 Lafayette Street, 2nd Floor, N…" at bounding box center [460, 261] width 443 height 29
copy tr "7:00PM Elaine Pugsley (Mythology) 324 Lafayette Street, 2nd Floor, New York, NY…"
click at [572, 325] on button "Email to Teams" at bounding box center [580, 323] width 69 height 21
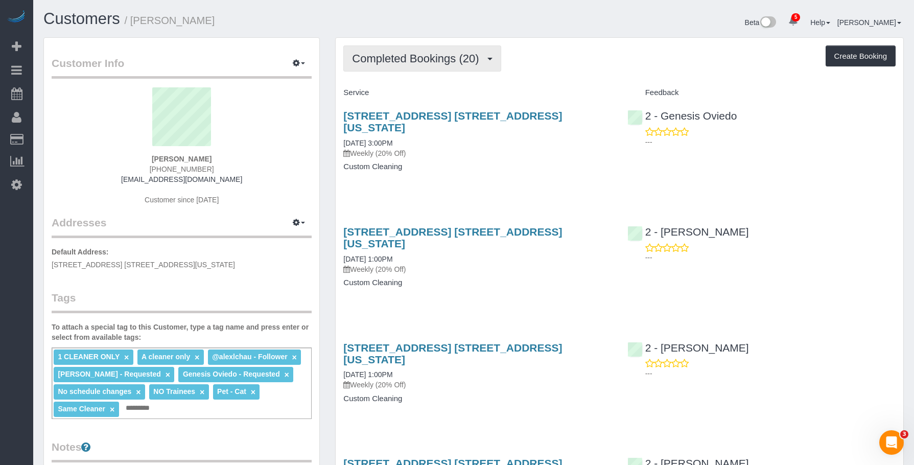
click at [390, 65] on button "Completed Bookings (20)" at bounding box center [421, 58] width 157 height 26
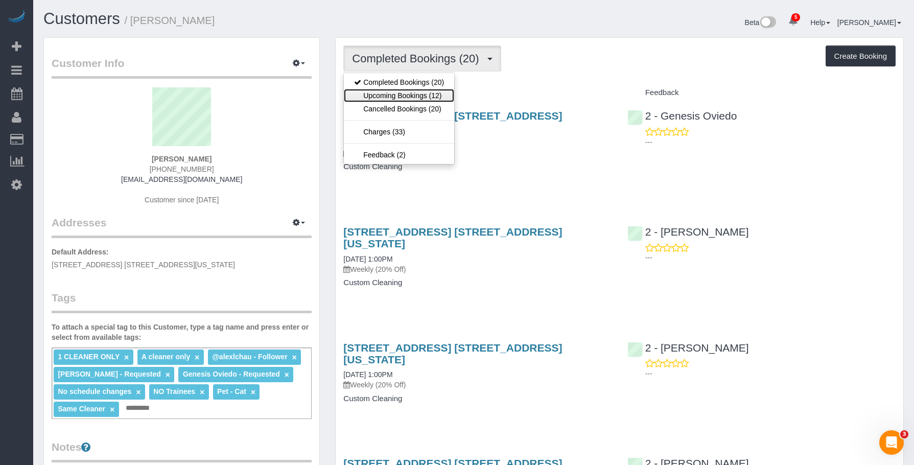
click at [388, 91] on link "Upcoming Bookings (12)" at bounding box center [399, 95] width 110 height 13
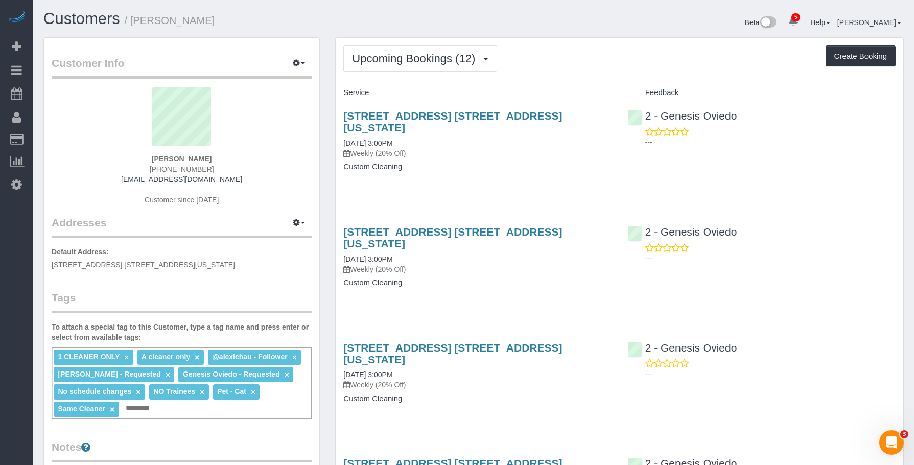
click at [366, 20] on h1 "Customers / Jane Lipnitsky" at bounding box center [254, 18] width 423 height 17
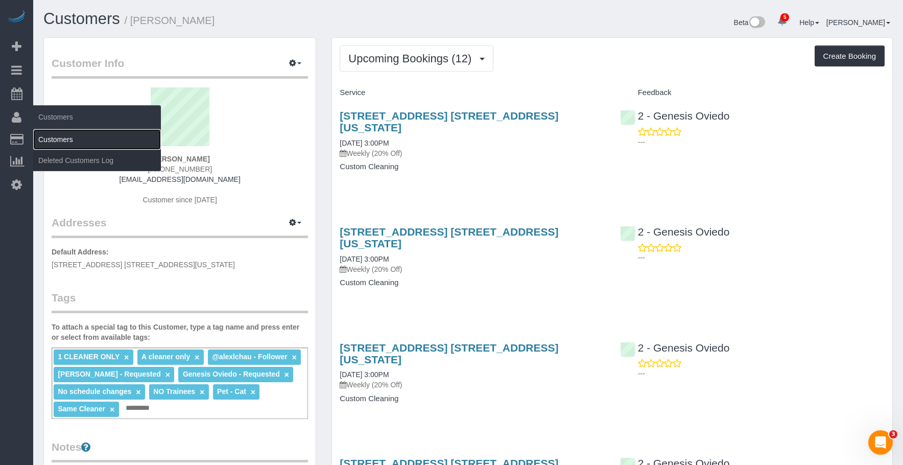
drag, startPoint x: 75, startPoint y: 141, endPoint x: 80, endPoint y: 138, distance: 6.4
click at [75, 141] on link "Customers" at bounding box center [97, 139] width 128 height 20
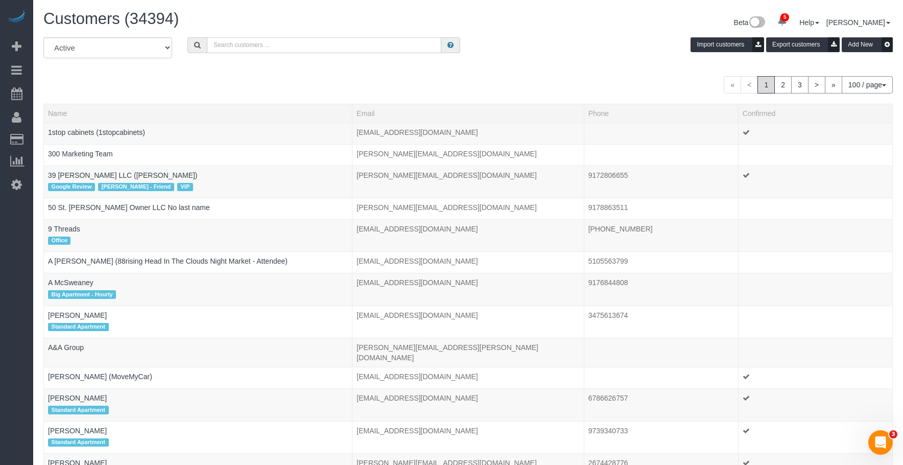
click at [411, 49] on input "text" at bounding box center [324, 45] width 235 height 16
paste input "Julia Robins"
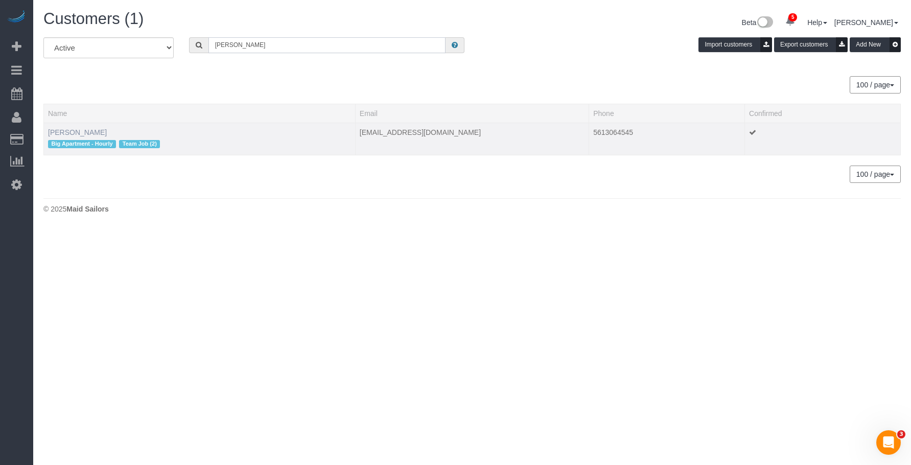
type input "Julia Robins"
click at [67, 134] on link "Julia Robins" at bounding box center [77, 132] width 59 height 8
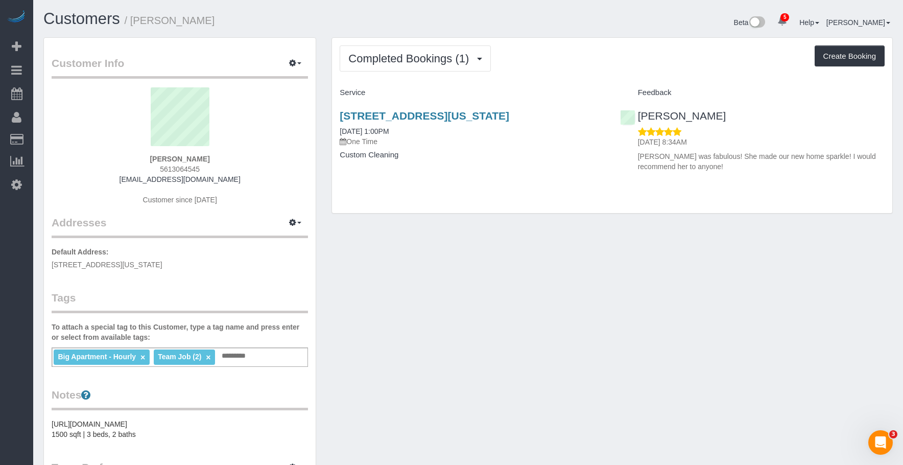
click at [503, 183] on div "Completed Bookings (1) Completed Bookings (1) Upcoming Bookings (1) Cancelled B…" at bounding box center [612, 125] width 561 height 175
click at [413, 56] on span "Completed Bookings (1)" at bounding box center [411, 58] width 126 height 13
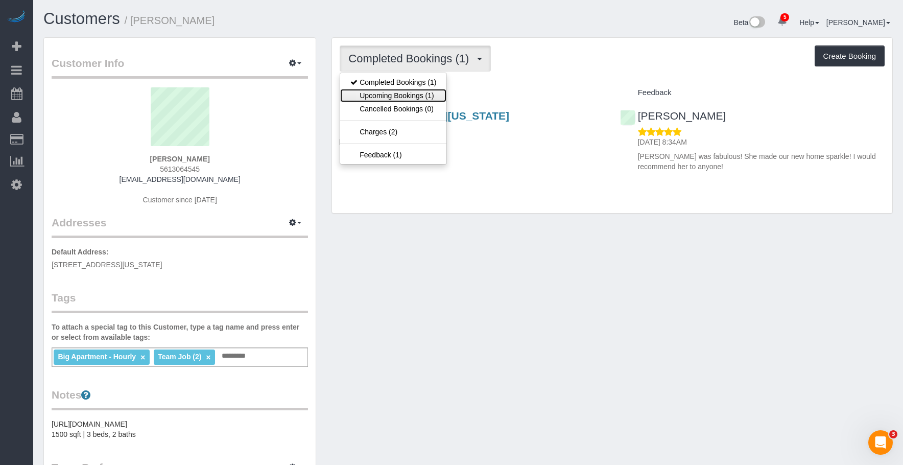
click at [411, 95] on link "Upcoming Bookings (1)" at bounding box center [393, 95] width 106 height 13
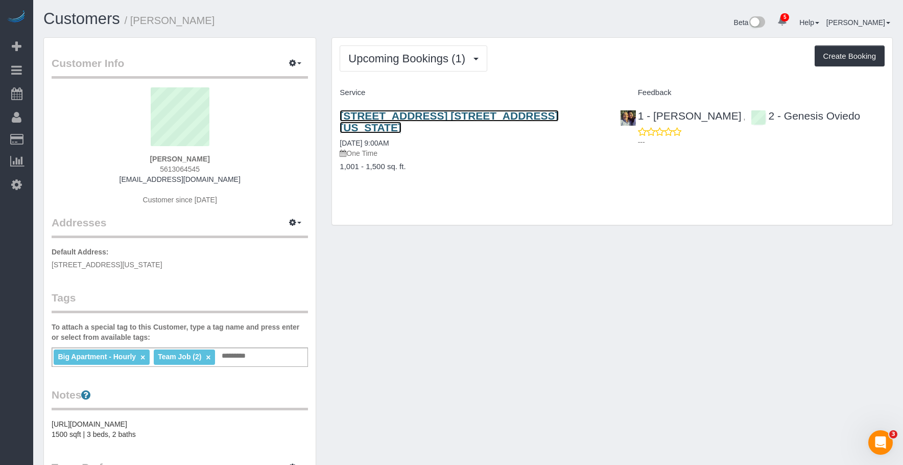
click at [494, 112] on link "20 E 9th Street, Apt. 16f, New York, NY 10003" at bounding box center [449, 122] width 219 height 24
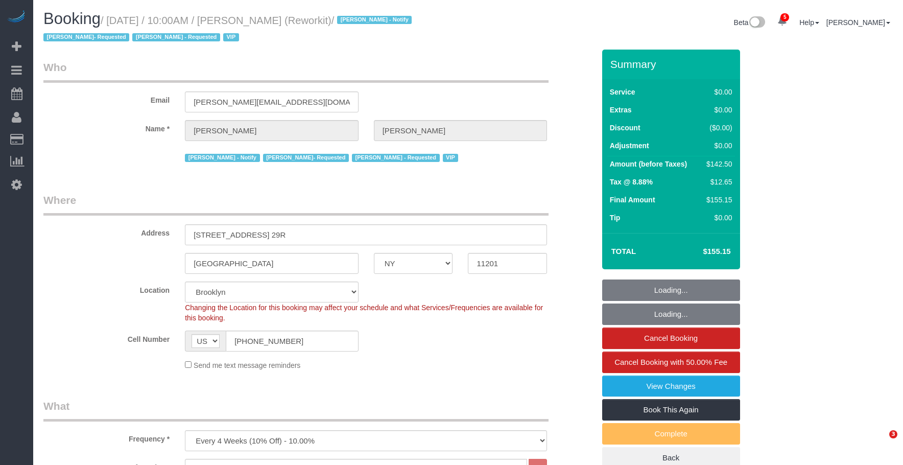
select select "NY"
select select "3"
select select "spot1"
select select "number:57"
select select "number:71"
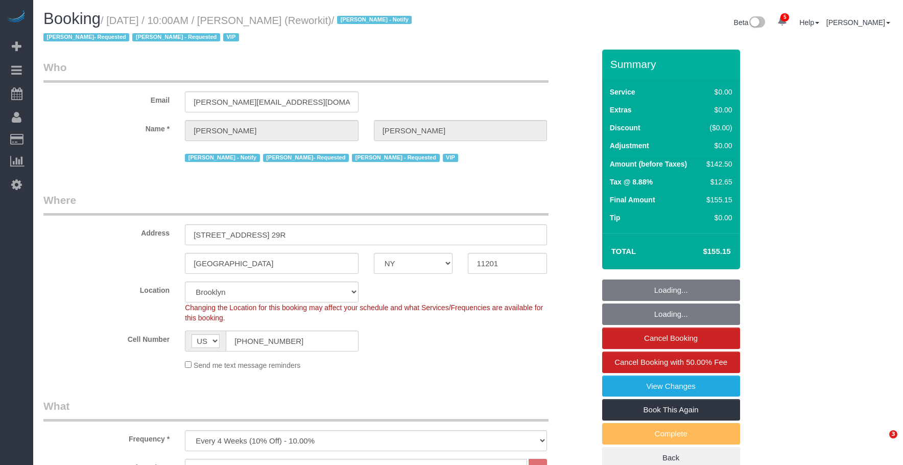
select select "number:15"
select select "number:5"
select select "61901"
click at [633, 387] on link "View Changes" at bounding box center [671, 386] width 138 height 21
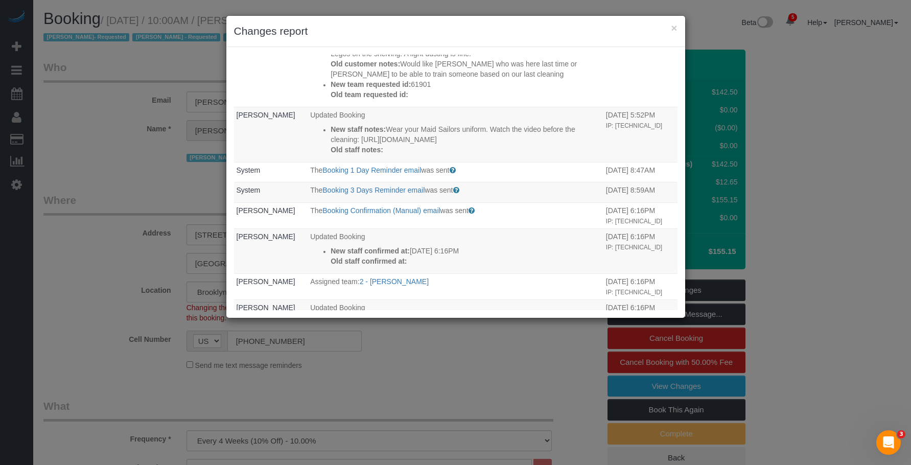
scroll to position [664, 0]
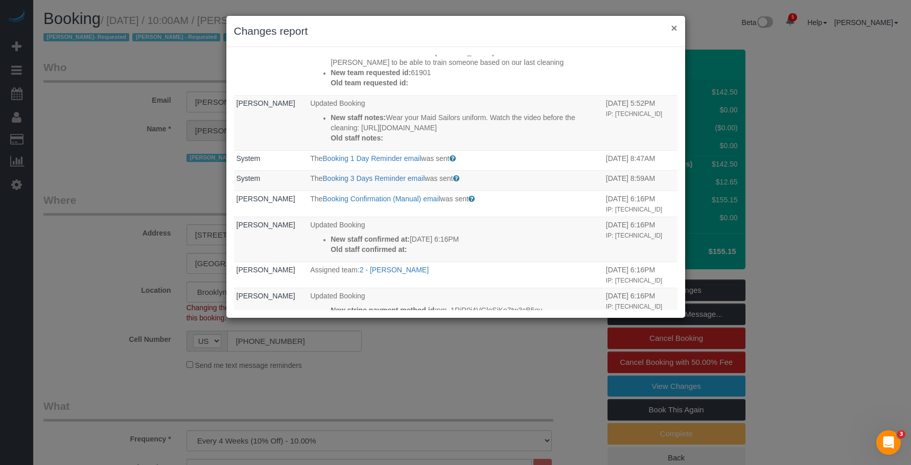
click at [674, 27] on button "×" at bounding box center [674, 27] width 6 height 11
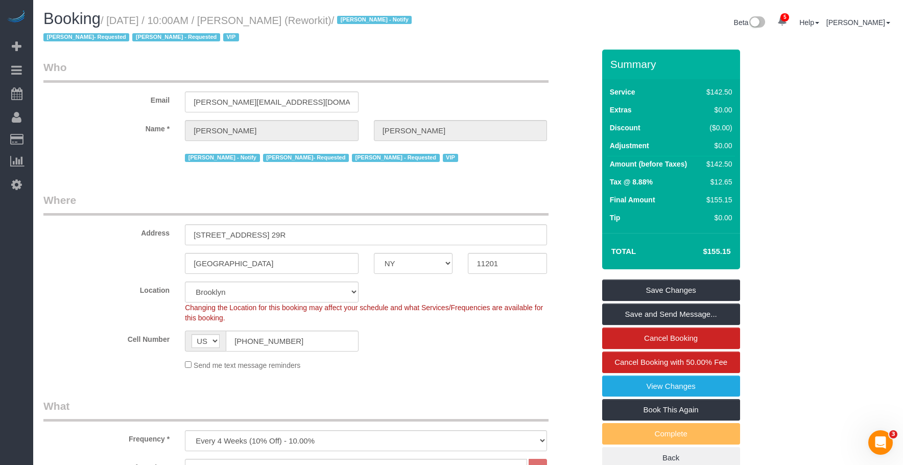
drag, startPoint x: 111, startPoint y: 22, endPoint x: 343, endPoint y: 18, distance: 231.5
click at [343, 18] on small "/ August 12, 2025 / 10:00AM / Jess Wass (Reworkit) / Jacky Xu - Notify Maria Pu…" at bounding box center [228, 29] width 371 height 29
copy small "August 12, 2025 / 10:00AM / Jess Wass (Reworkit)"
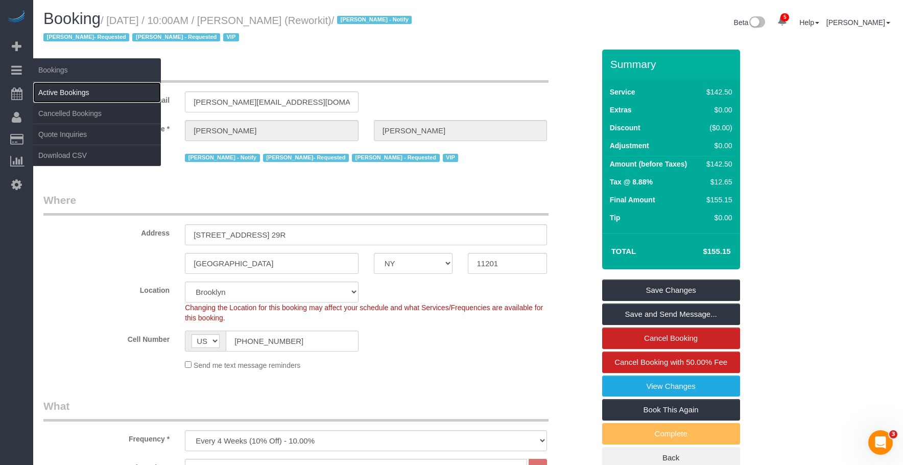
click at [76, 95] on link "Active Bookings" at bounding box center [97, 92] width 128 height 20
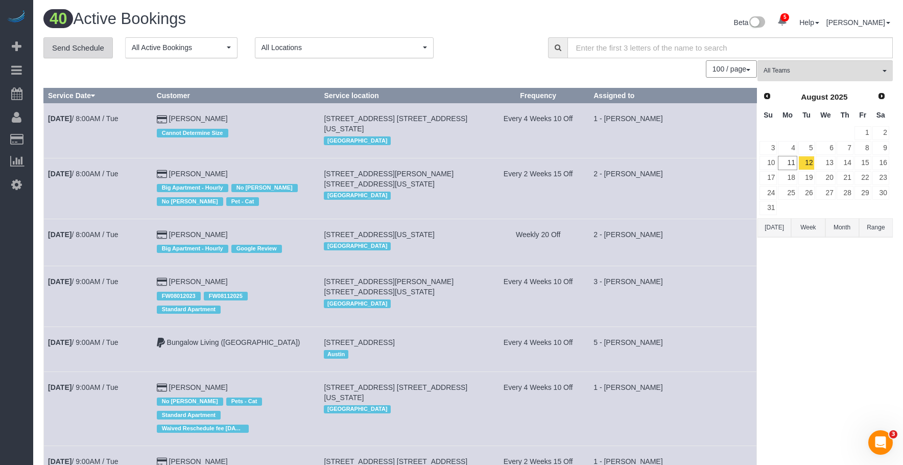
click at [83, 49] on link "Send Schedule" at bounding box center [77, 47] width 69 height 21
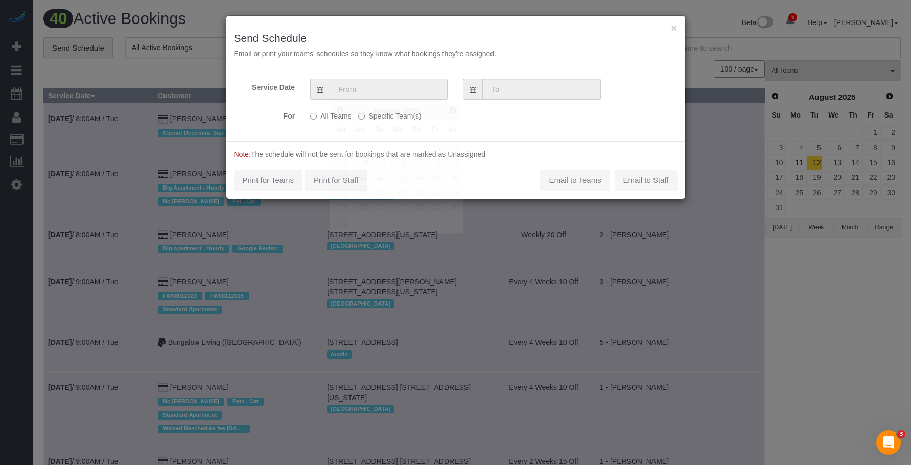
click at [409, 89] on input "text" at bounding box center [389, 89] width 118 height 21
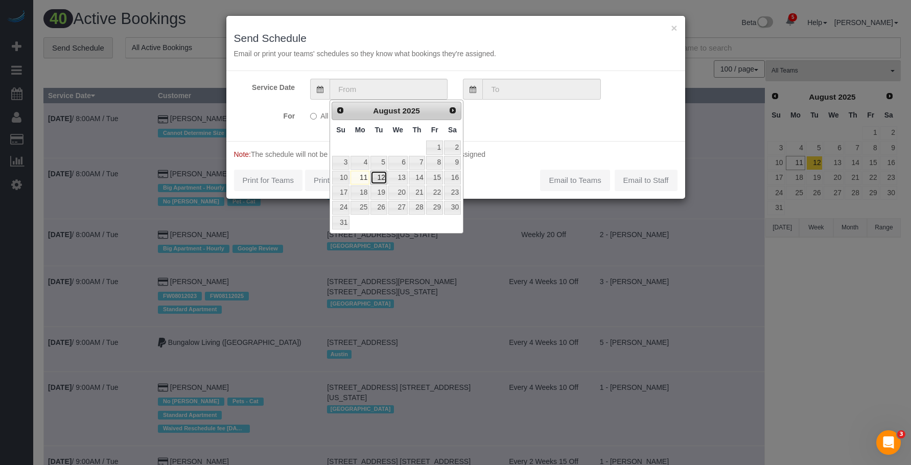
click at [380, 176] on link "12" at bounding box center [378, 178] width 16 height 14
type input "08/12/2025"
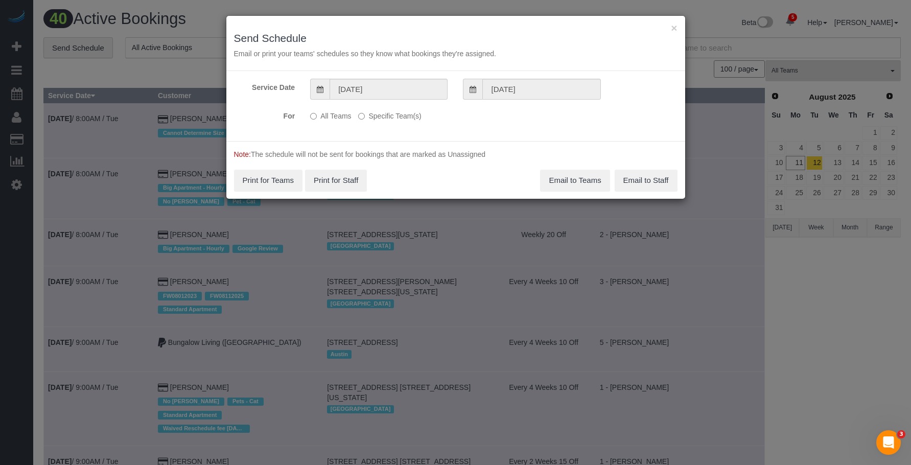
click at [393, 111] on label "Specific Team(s)" at bounding box center [389, 114] width 63 height 14
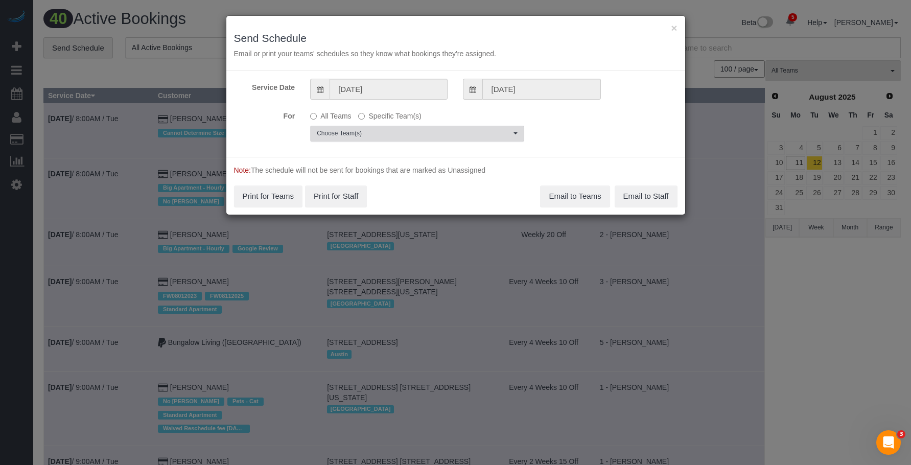
drag, startPoint x: 447, startPoint y: 132, endPoint x: 441, endPoint y: 134, distance: 5.7
click at [447, 132] on span "Choose Team(s)" at bounding box center [414, 133] width 194 height 9
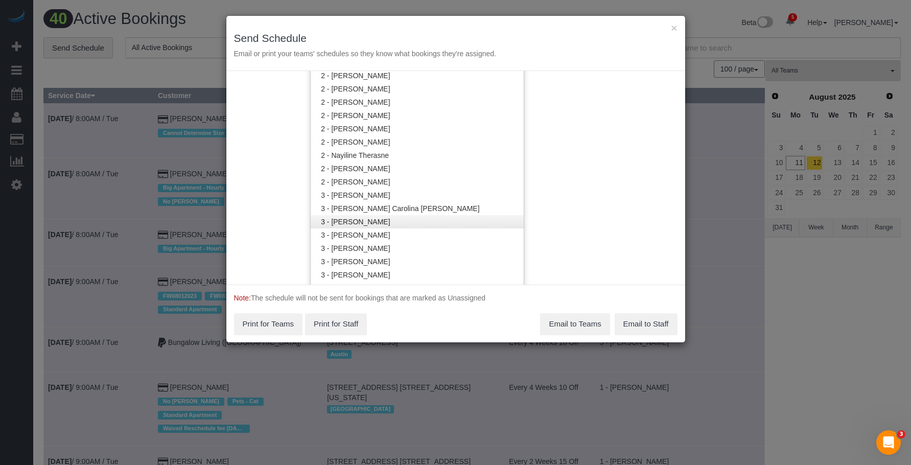
scroll to position [766, 0]
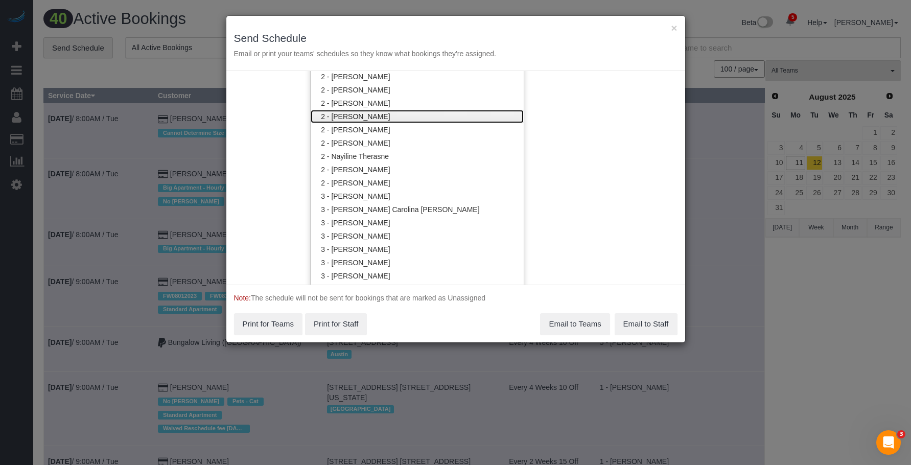
click at [365, 112] on link "2 - [PERSON_NAME]" at bounding box center [417, 116] width 213 height 13
click at [388, 33] on h3 "Send Schedule" at bounding box center [455, 38] width 443 height 12
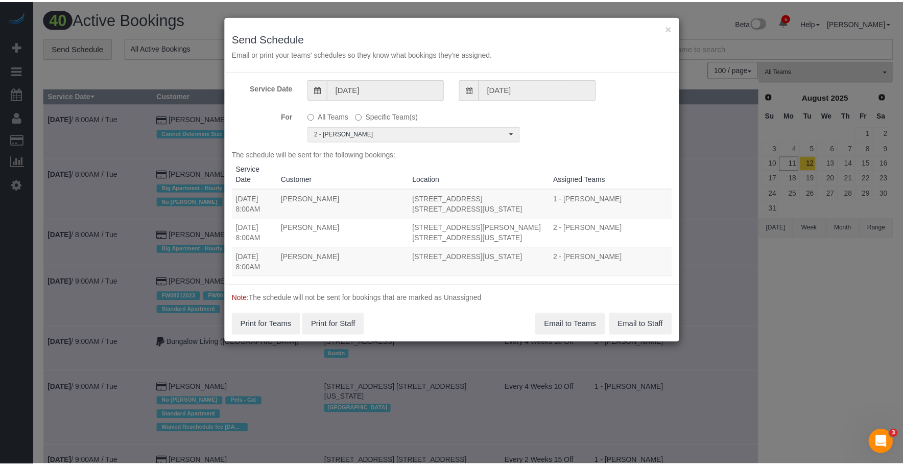
scroll to position [0, 0]
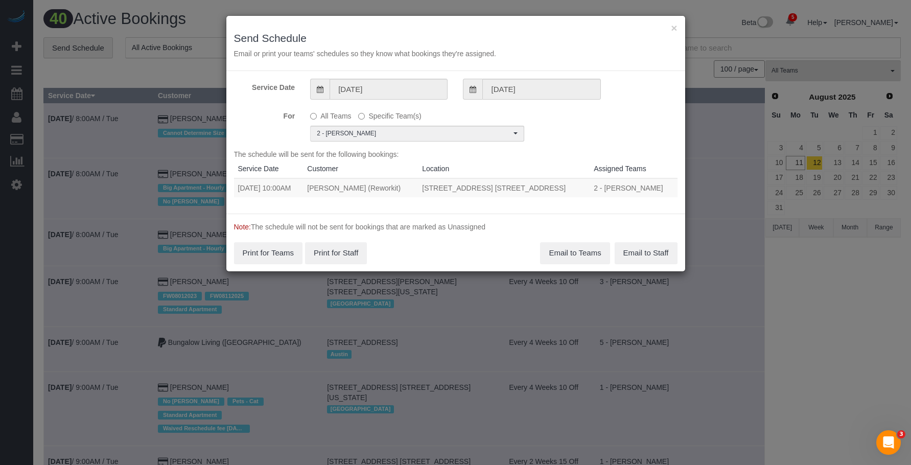
drag, startPoint x: 234, startPoint y: 191, endPoint x: 578, endPoint y: 182, distance: 344.5
click at [578, 182] on tr "08/12/2025 10:00AM Jess Wass (Reworkit) 86 Fleet Place, Apt. 29r, Brooklyn, NY …" at bounding box center [455, 187] width 443 height 19
copy tr "08/12/2025 10:00AM Jess Wass (Reworkit) 86 Fleet Place, Apt. 29r, Brooklyn, NY …"
click at [575, 260] on button "Email to Teams" at bounding box center [574, 252] width 69 height 21
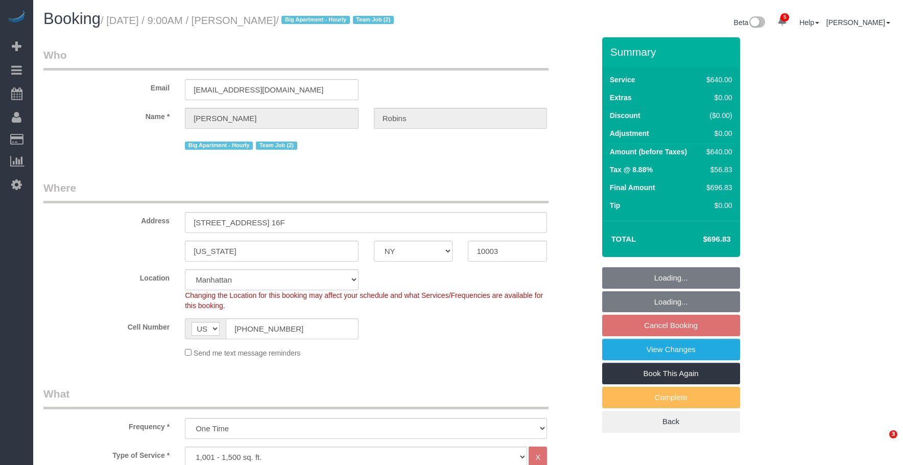
select select "NY"
select select "2"
select select "240"
select select "string:stripe-pm_1Roqj44VGloSiKo75hOd044o"
select select "spot2"
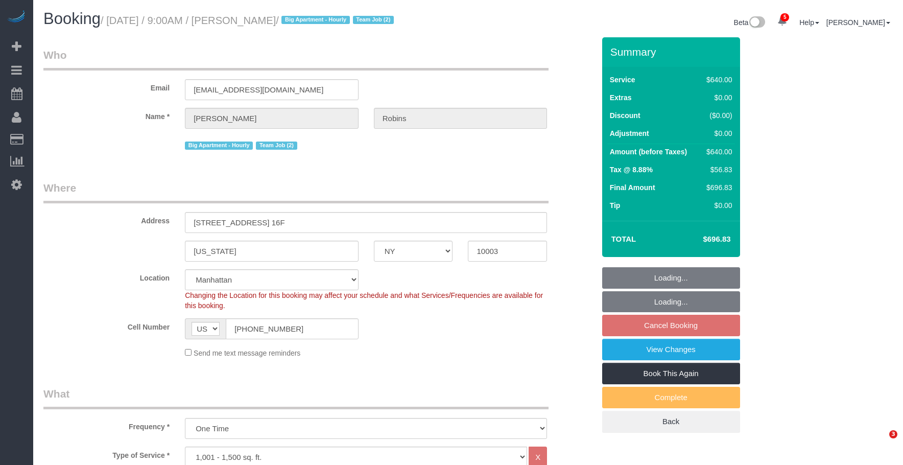
select select "number:57"
select select "number:72"
select select "number:15"
select select "number:6"
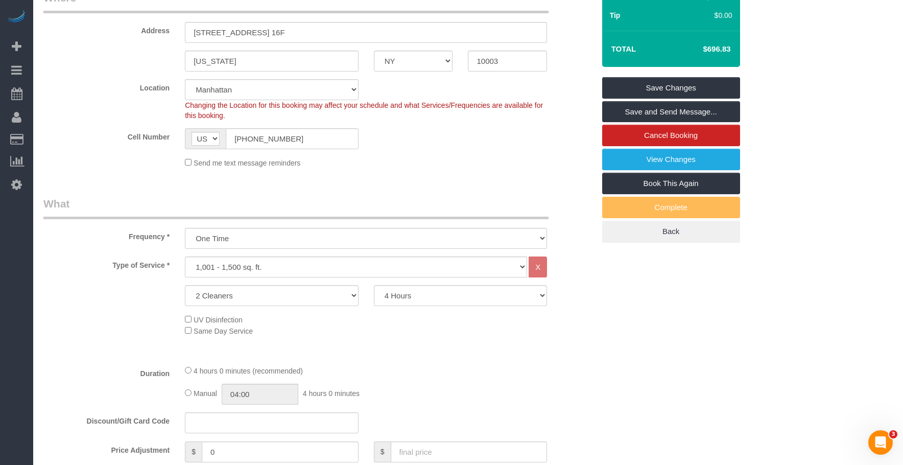
scroll to position [102, 0]
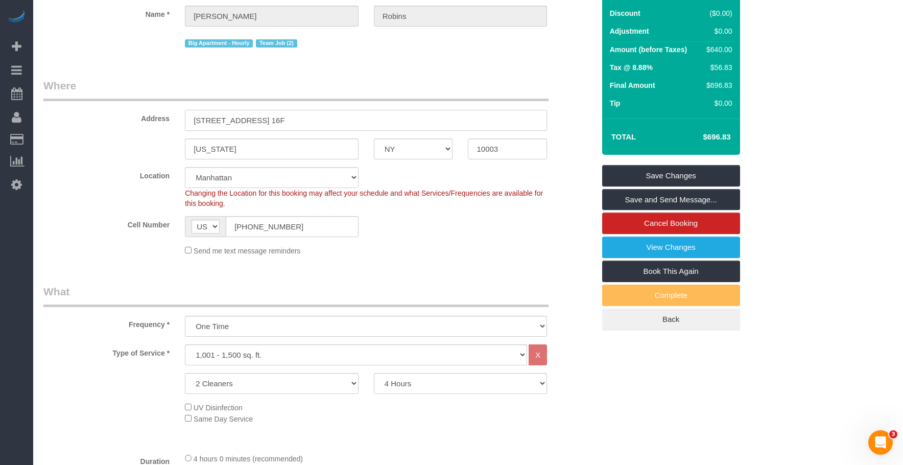
click at [207, 120] on input "[STREET_ADDRESS] 16F" at bounding box center [366, 120] width 362 height 21
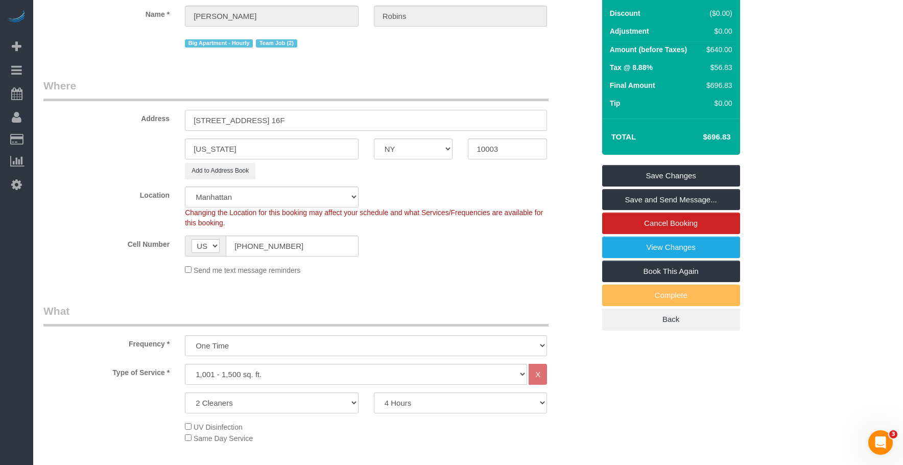
type input "[STREET_ADDRESS] 16F"
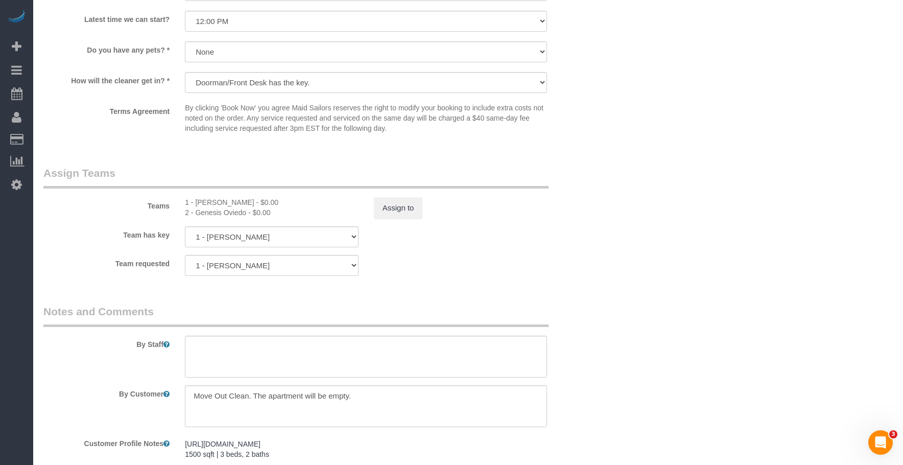
scroll to position [1073, 0]
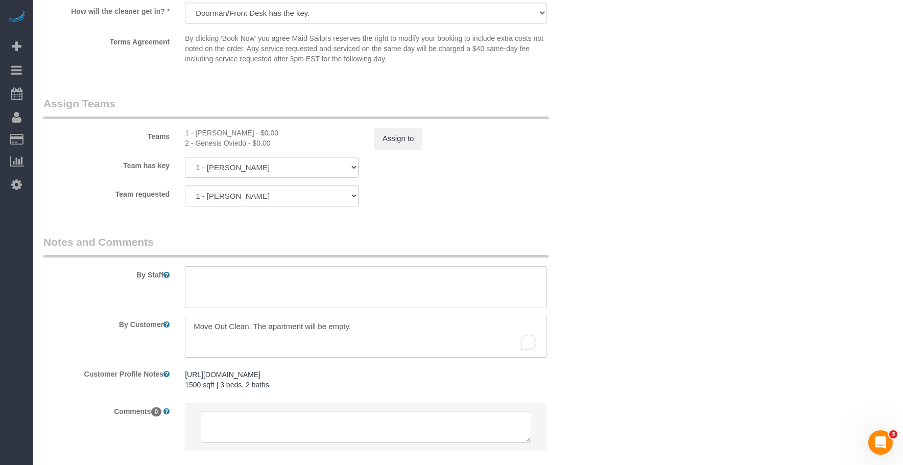
drag, startPoint x: 242, startPoint y: 324, endPoint x: 172, endPoint y: 308, distance: 71.9
click at [146, 320] on div "By Customer" at bounding box center [319, 337] width 567 height 42
paste textarea "This is a move-out cleaning of an empty 3-bedroom/2.5-bathroom ~1500 sqft apart…"
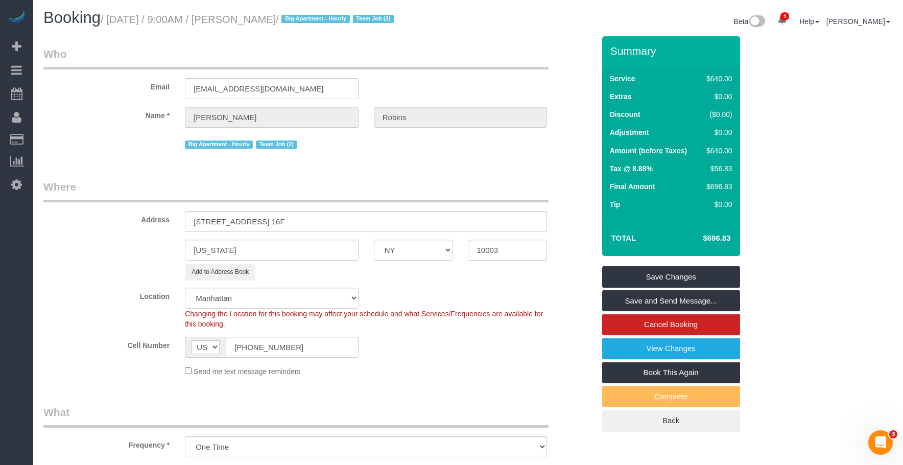
scroll to position [0, 0]
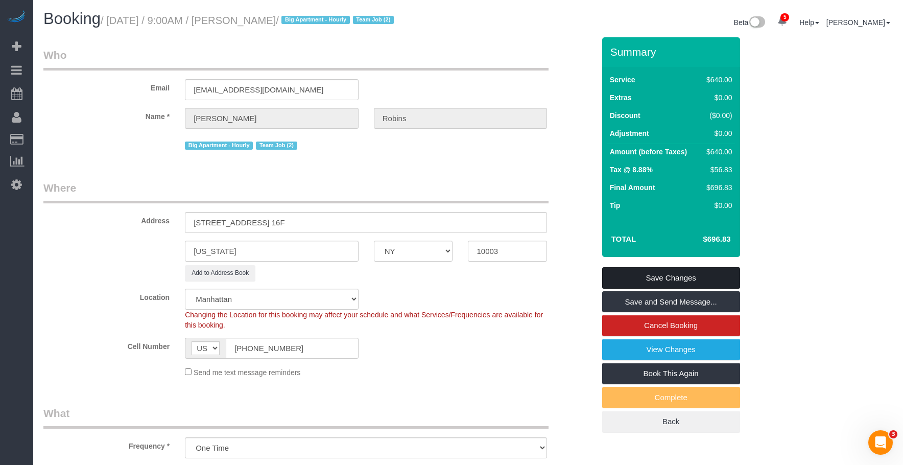
type textarea "This is a move-out cleaning of an empty 3-bedroom/2.5-bathroom ~1500 sqft apart…"
click at [694, 275] on link "Save Changes" at bounding box center [671, 277] width 138 height 21
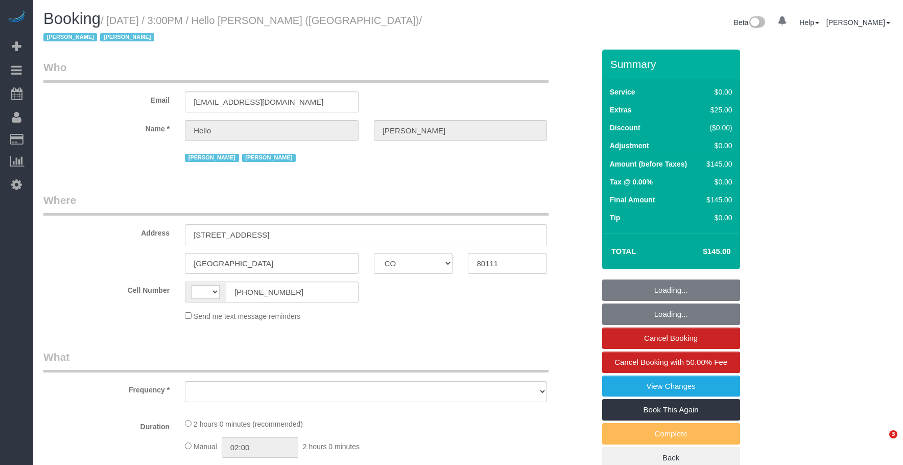
select select "CO"
select select "object:395"
select select "number:89"
select select "number:90"
select select "number:13"
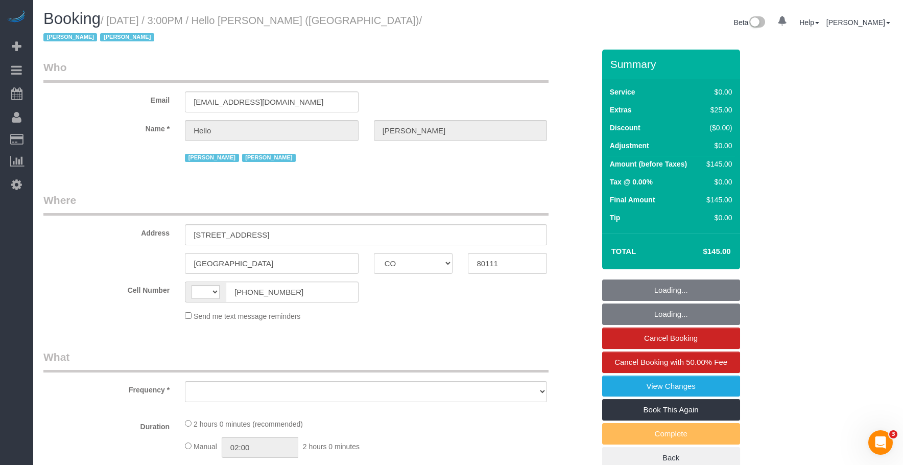
select select "number:6"
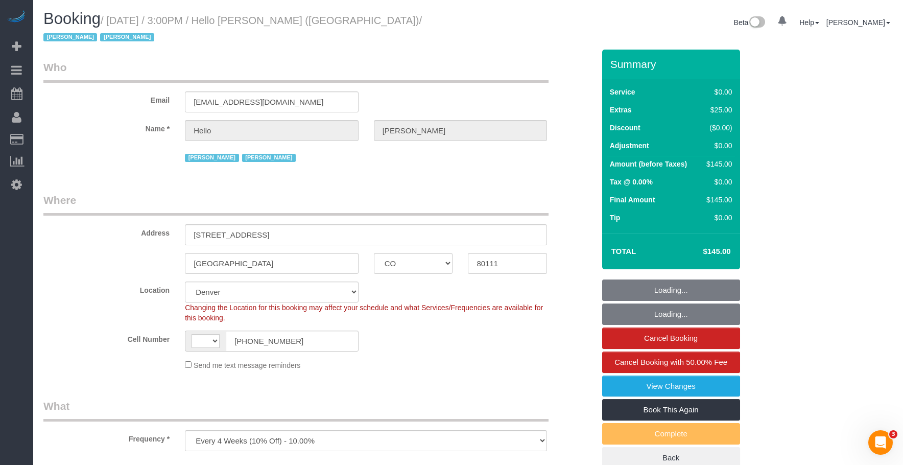
select select "object:565"
select select "string:[GEOGRAPHIC_DATA]"
select select "1"
select select "spot1"
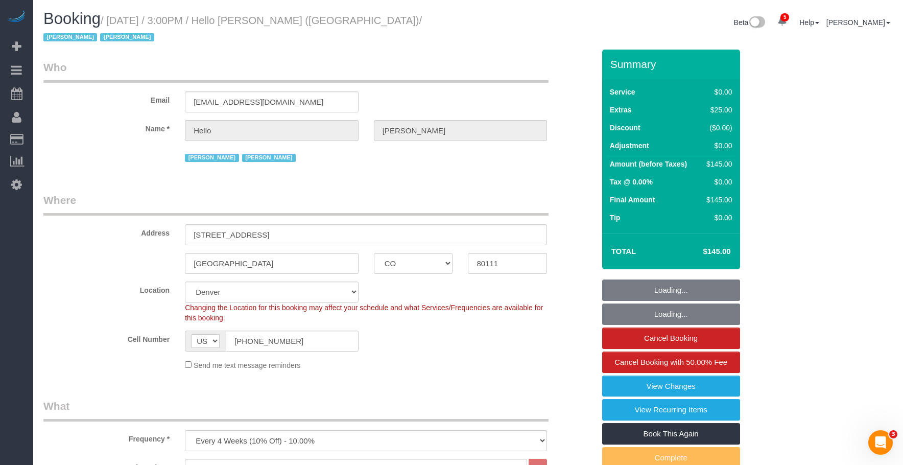
select select "1"
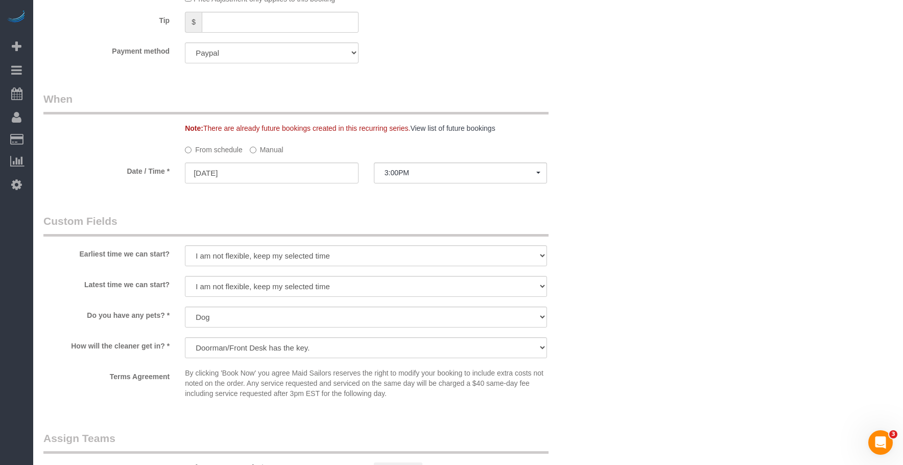
scroll to position [920, 0]
click at [270, 138] on label "Manual" at bounding box center [267, 145] width 34 height 14
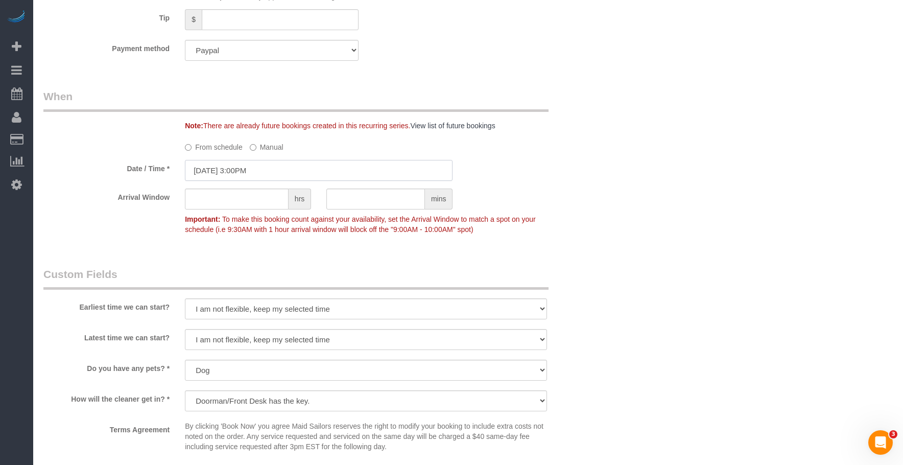
click at [289, 160] on input "[DATE] 3:00PM" at bounding box center [319, 170] width 268 height 21
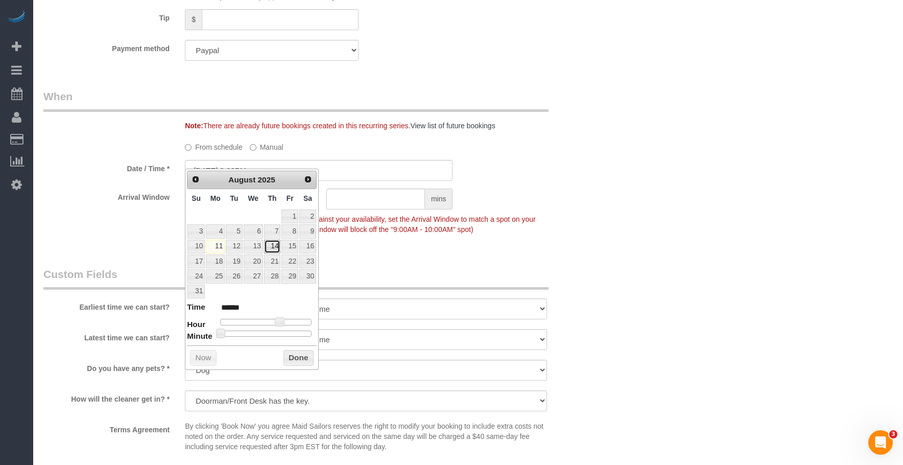
click at [272, 246] on link "14" at bounding box center [272, 247] width 17 height 14
type input "[DATE] 2:00PM"
type input "******"
type input "[DATE] 1:00PM"
type input "******"
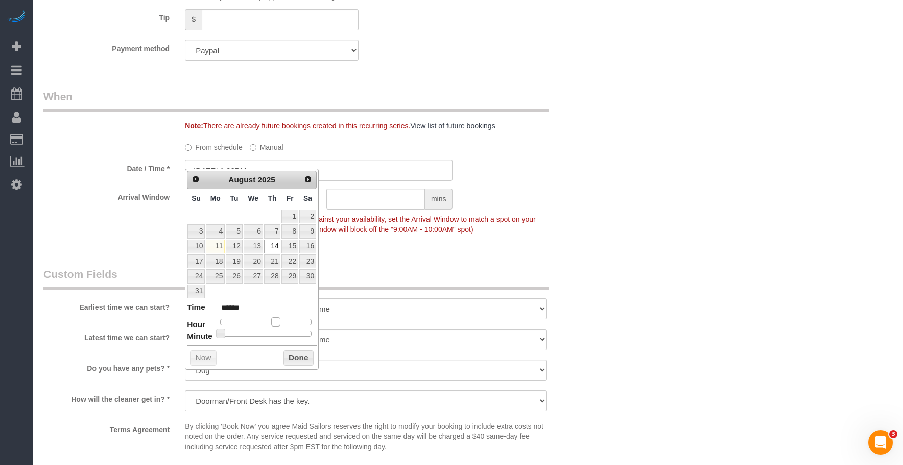
type input "[DATE] 12:00PM"
type input "*******"
type input "[DATE] 11:00AM"
type input "*******"
type input "[DATE] 10:00AM"
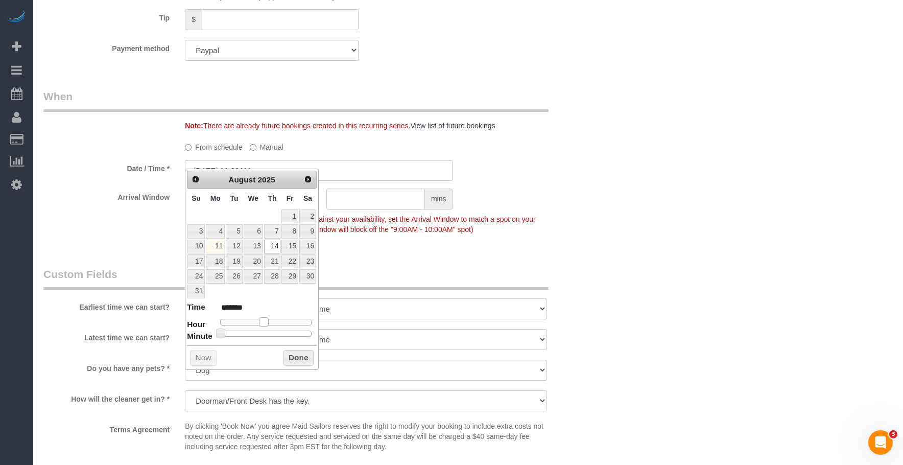
type input "*******"
drag, startPoint x: 277, startPoint y: 322, endPoint x: 259, endPoint y: 326, distance: 18.7
click at [259, 326] on span at bounding box center [259, 321] width 9 height 9
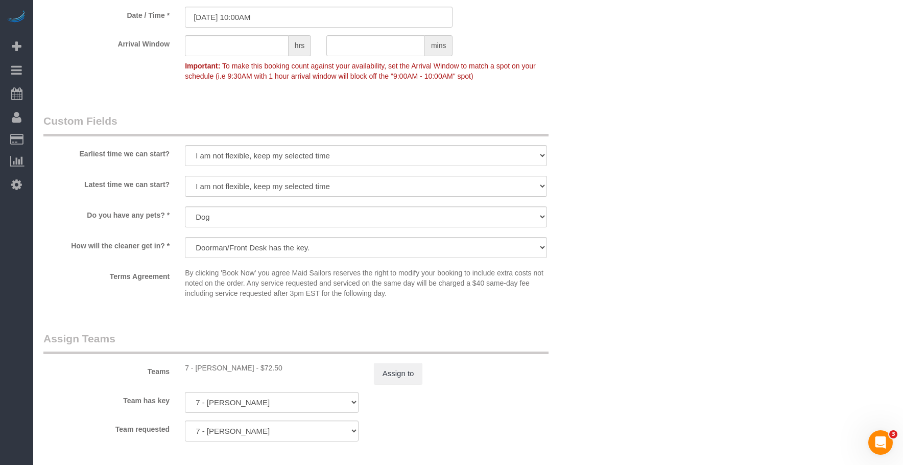
scroll to position [1022, 0]
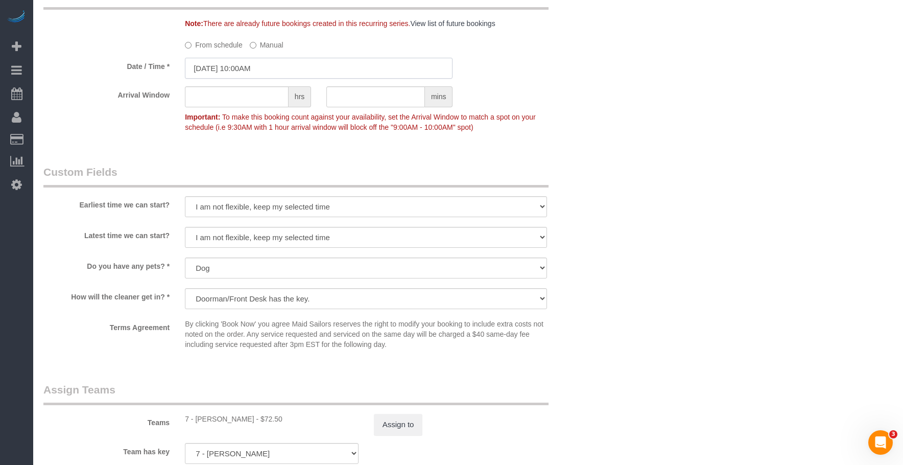
click at [271, 58] on input "[DATE] 10:00AM" at bounding box center [319, 68] width 268 height 21
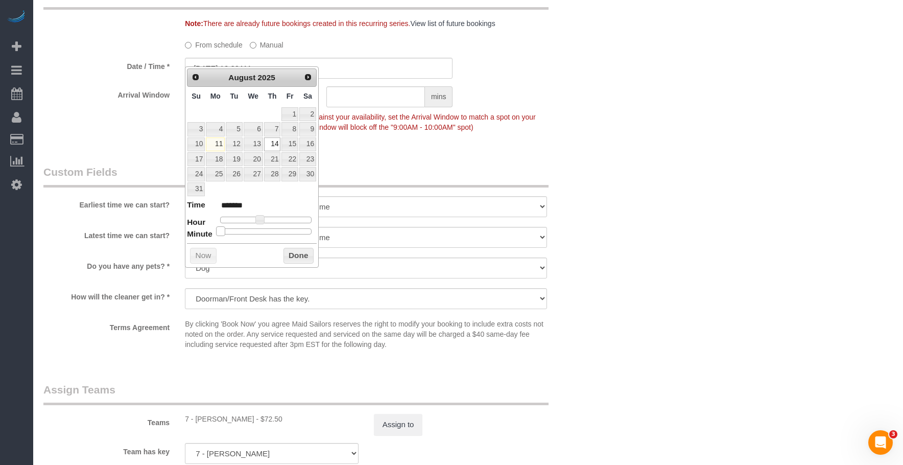
type input "[DATE] 10:05AM"
type input "*******"
type input "[DATE] 10:10AM"
type input "*******"
type input "[DATE] 10:15AM"
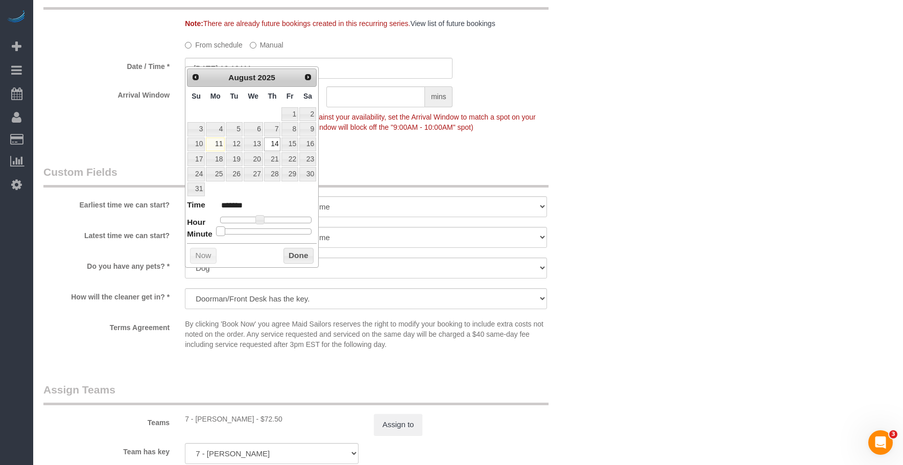
type input "*******"
type input "[DATE] 10:20AM"
type input "*******"
type input "[DATE] 10:25AM"
type input "*******"
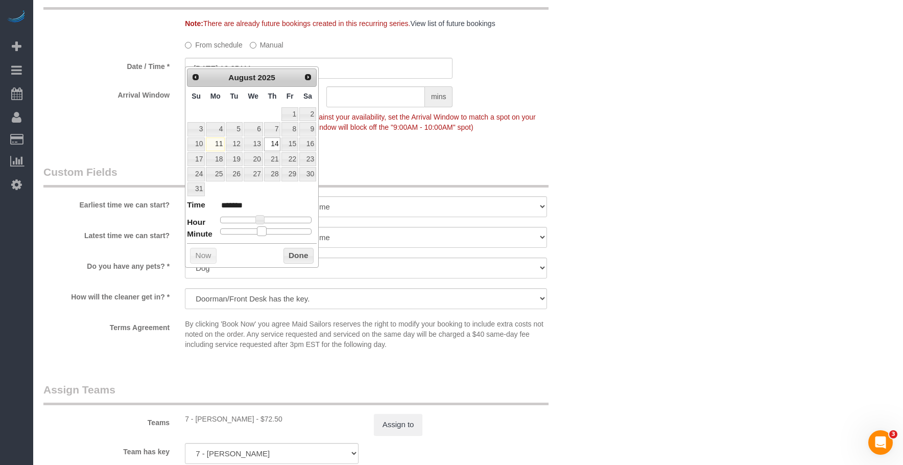
type input "[DATE] 10:30AM"
type input "*******"
drag, startPoint x: 222, startPoint y: 231, endPoint x: 272, endPoint y: 237, distance: 50.4
click at [273, 238] on div "Prev Next [DATE] Su Mo Tu We Th Fr Sa 1 2 3 4 5 6 7 8 9 10 11 12 13 14 15 16 17…" at bounding box center [252, 166] width 134 height 201
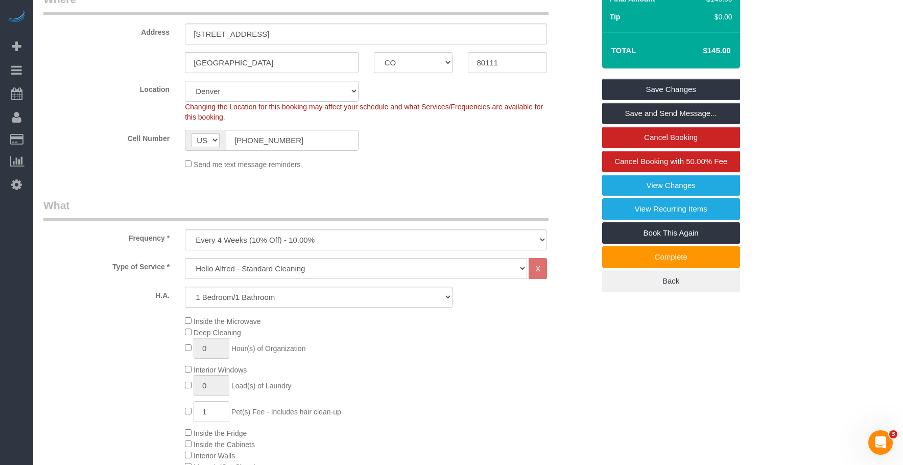
scroll to position [51, 0]
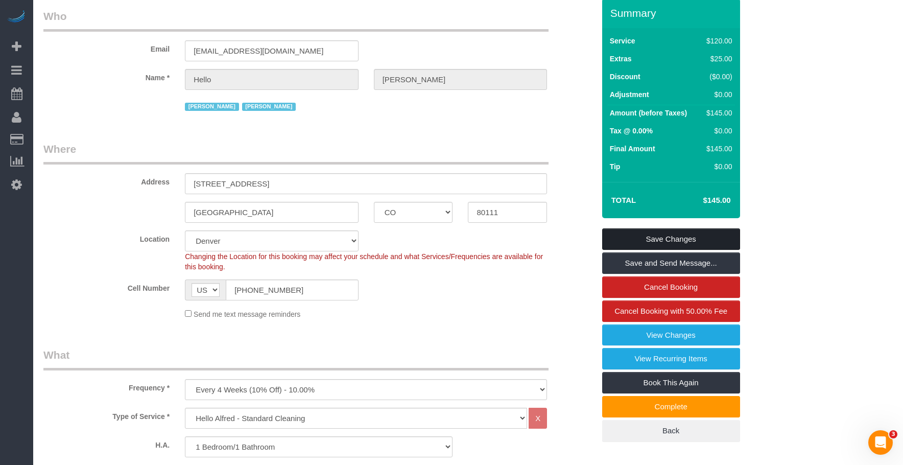
click at [693, 228] on link "Save Changes" at bounding box center [671, 238] width 138 height 21
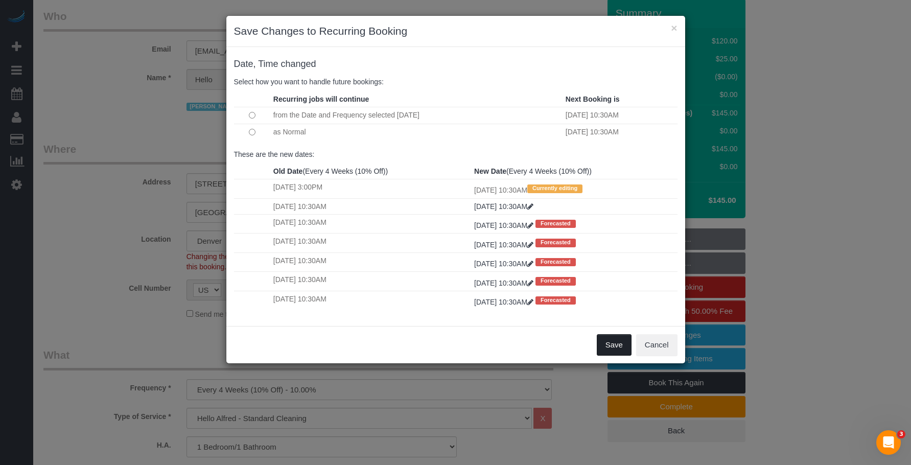
click at [611, 344] on button "Save" at bounding box center [614, 344] width 35 height 21
